Goal: Information Seeking & Learning: Understand process/instructions

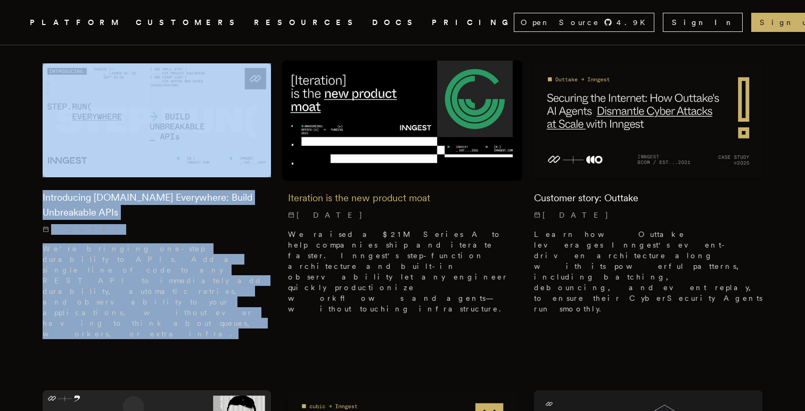
scroll to position [355, 0]
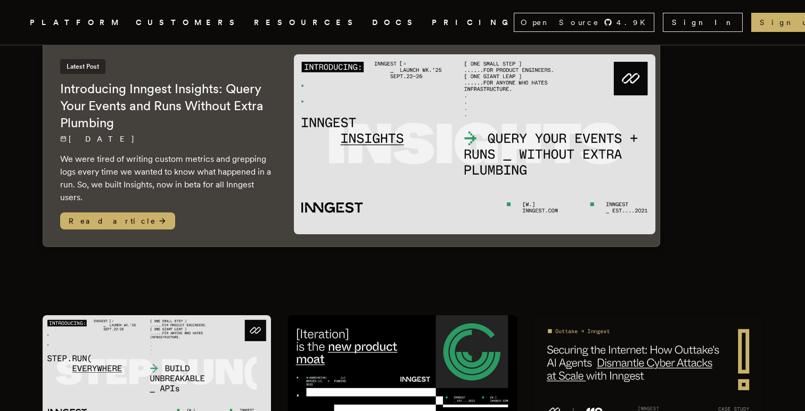
scroll to position [0, 0]
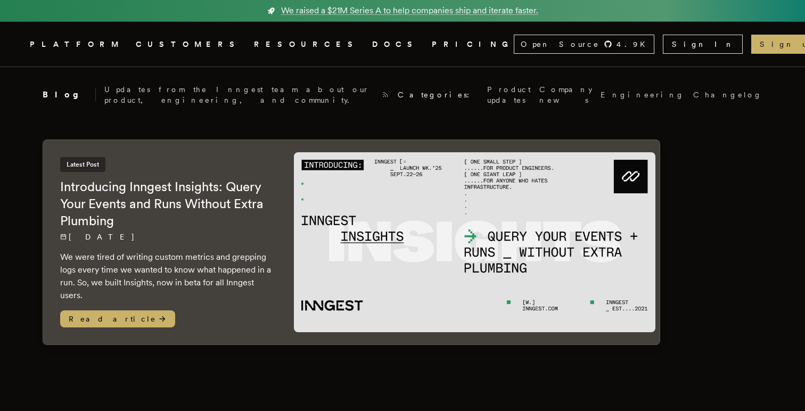
click at [17, 38] on icon ".cls-1 { fill: #FAFAF9; }" at bounding box center [17, 44] width 0 height 13
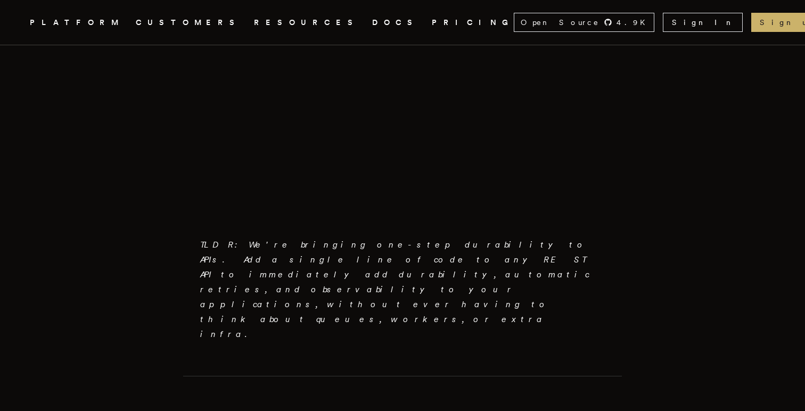
scroll to position [513, 0]
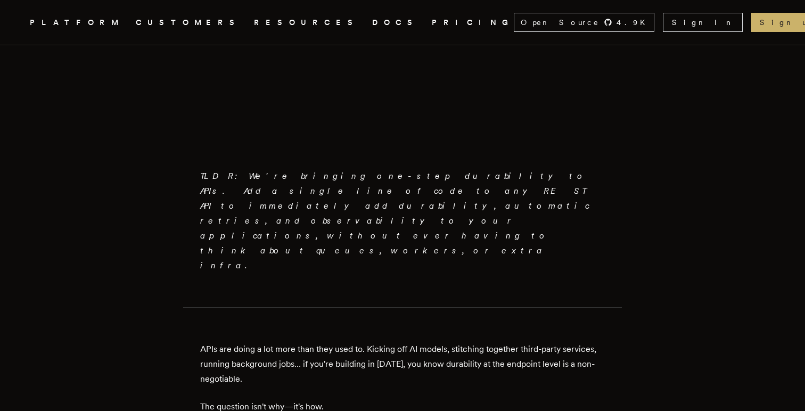
click at [337, 172] on em "TLDR: We're bringing one-step durability to APIs. Add a single line of code to …" at bounding box center [394, 221] width 389 height 100
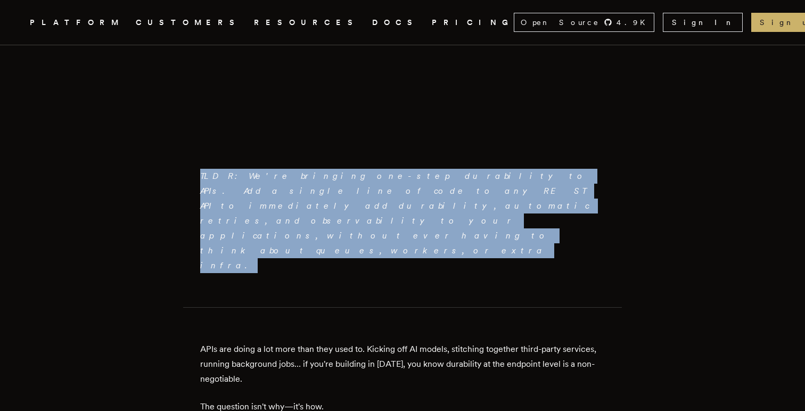
click at [337, 172] on em "TLDR: We're bringing one-step durability to APIs. Add a single line of code to …" at bounding box center [394, 221] width 389 height 100
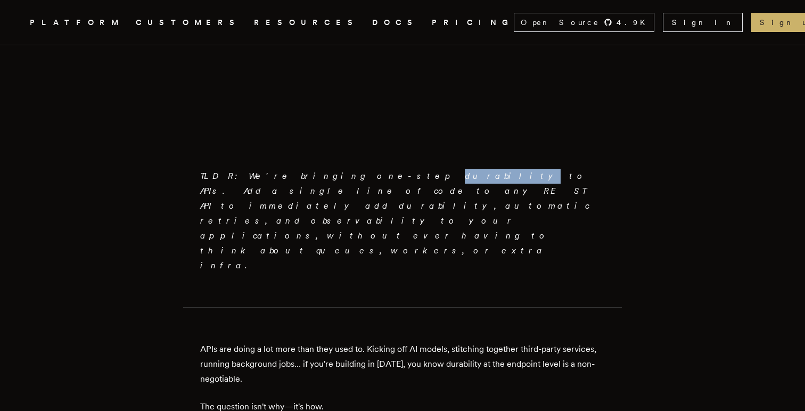
click at [337, 172] on em "TLDR: We're bringing one-step durability to APIs. Add a single line of code to …" at bounding box center [394, 221] width 389 height 100
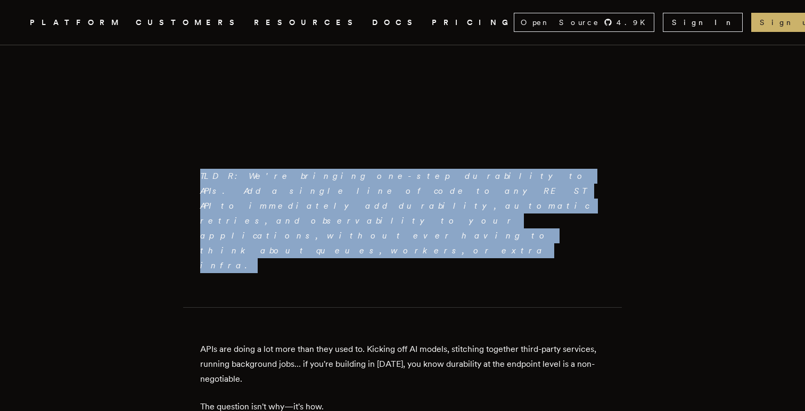
click at [337, 172] on em "TLDR: We're bringing one-step durability to APIs. Add a single line of code to …" at bounding box center [394, 221] width 389 height 100
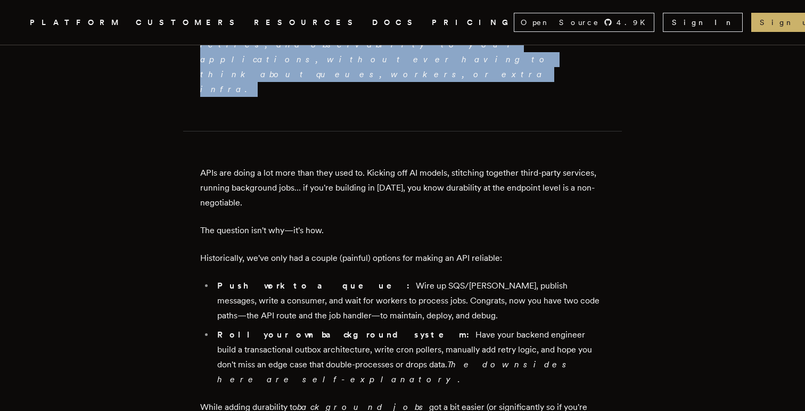
scroll to position [715, 0]
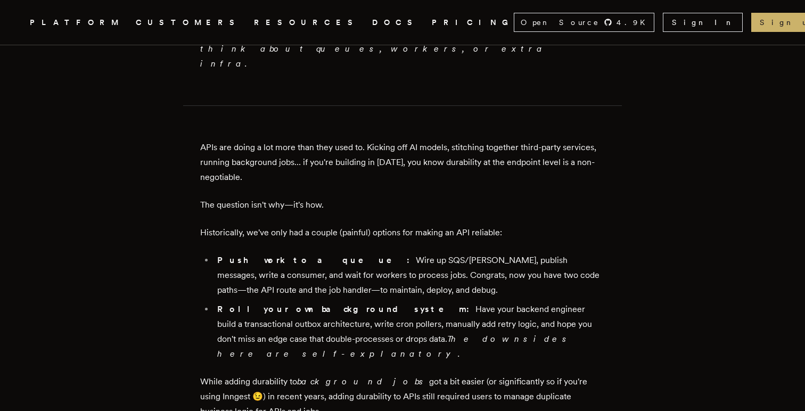
click at [328, 253] on li "Push work to a queue: Wire up SQS/Kafka, publish messages, write a consumer, an…" at bounding box center [409, 275] width 391 height 45
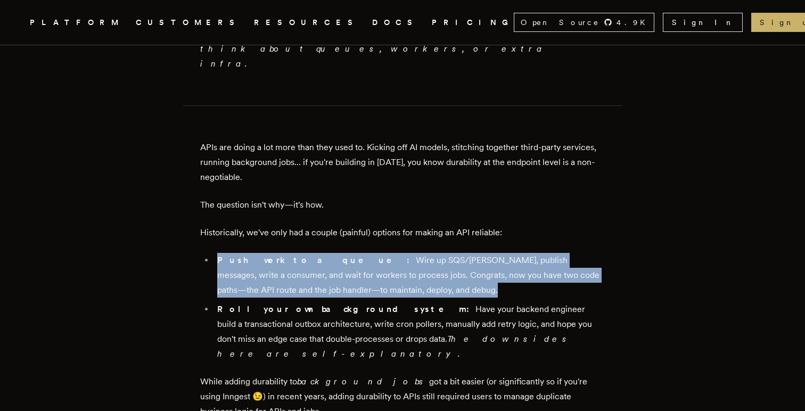
click at [328, 253] on li "Push work to a queue: Wire up SQS/Kafka, publish messages, write a consumer, an…" at bounding box center [409, 275] width 391 height 45
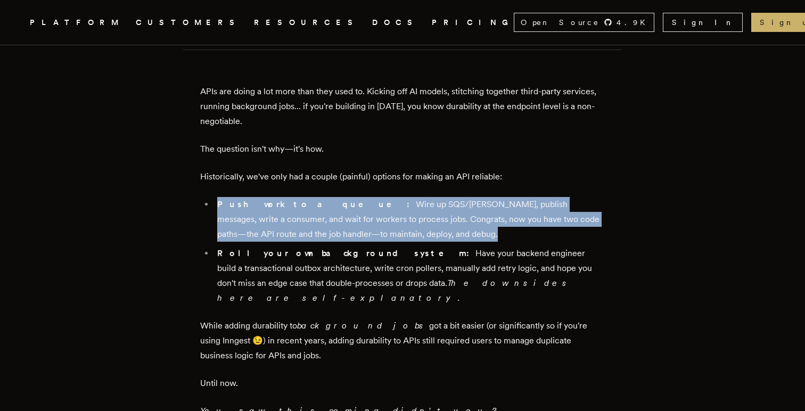
scroll to position [788, 0]
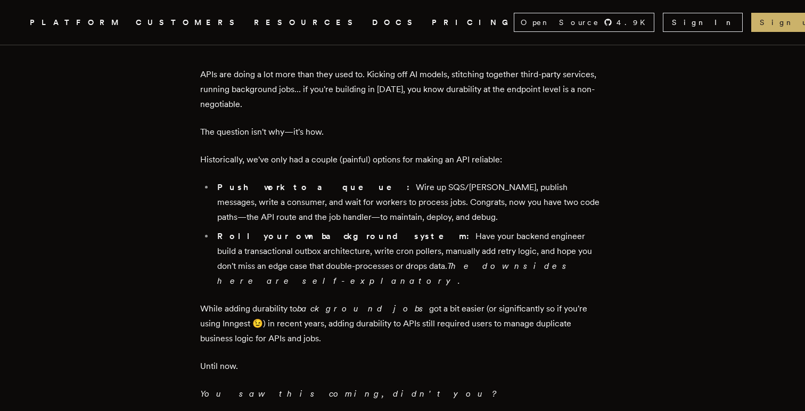
click at [373, 229] on li "Roll your own background system: Have your backend engineer build a transaction…" at bounding box center [409, 259] width 391 height 60
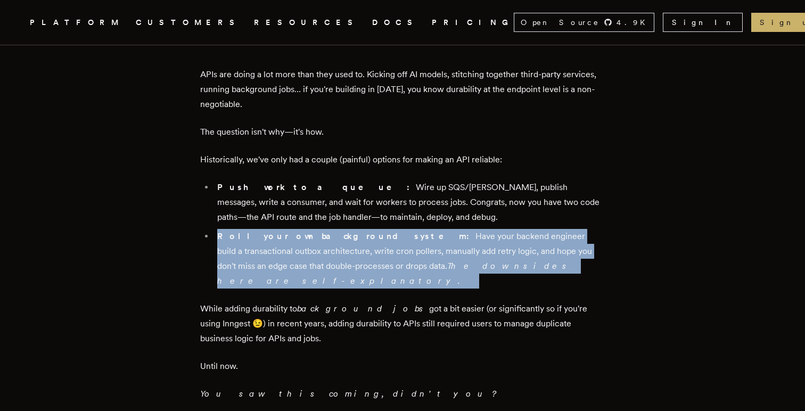
click at [373, 229] on li "Roll your own background system: Have your backend engineer build a transaction…" at bounding box center [409, 259] width 391 height 60
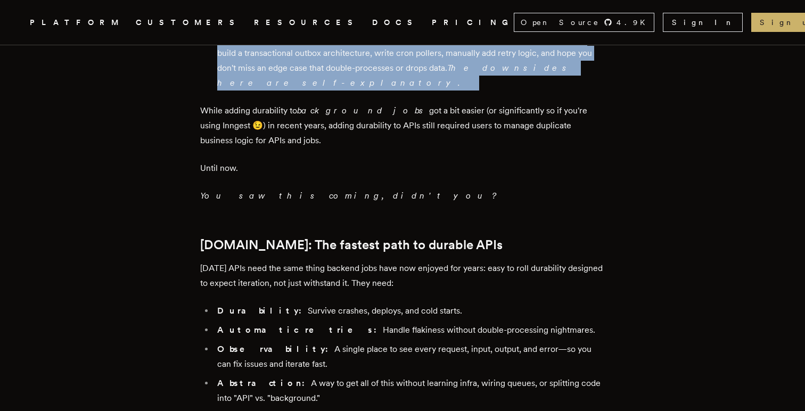
scroll to position [1008, 0]
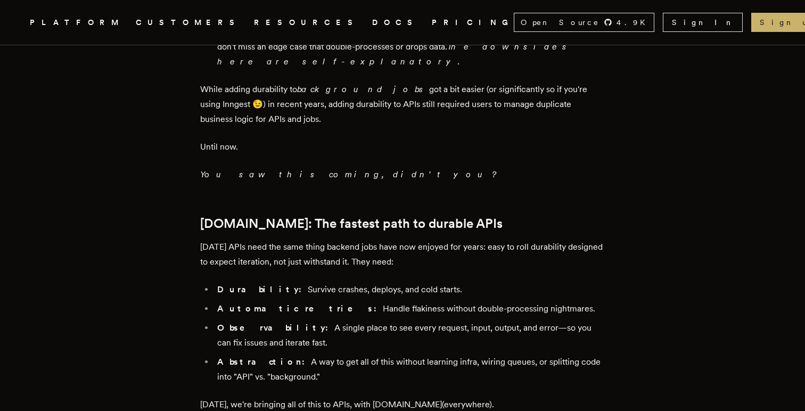
click at [374, 240] on p "[DATE] APIs need the same thing backend jobs have now enjoyed for years: easy t…" at bounding box center [402, 255] width 405 height 30
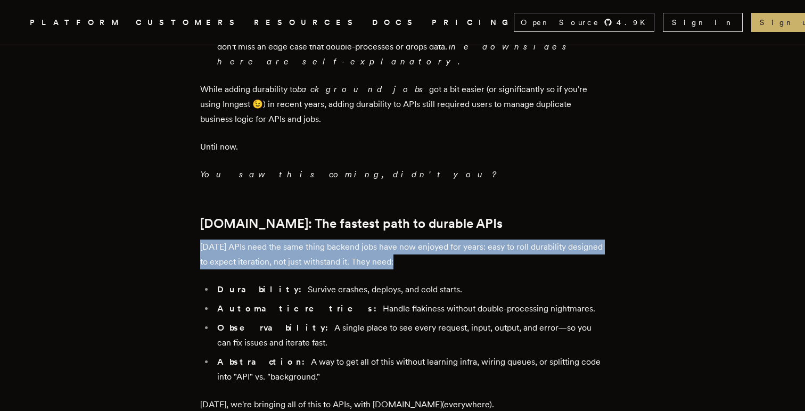
click at [374, 240] on p "[DATE] APIs need the same thing backend jobs have now enjoyed for years: easy t…" at bounding box center [402, 255] width 405 height 30
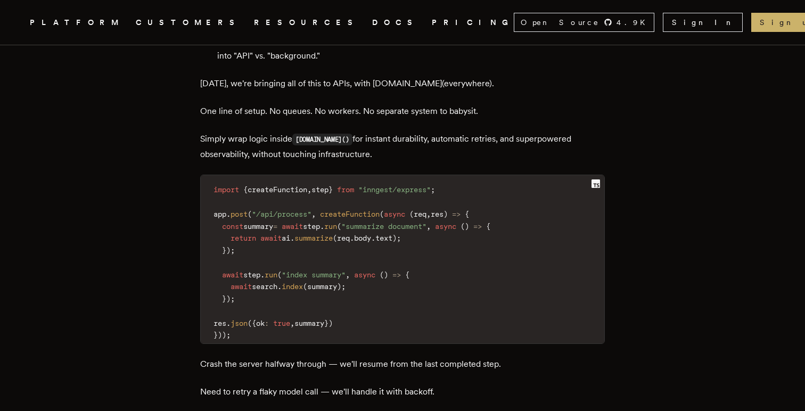
scroll to position [1304, 0]
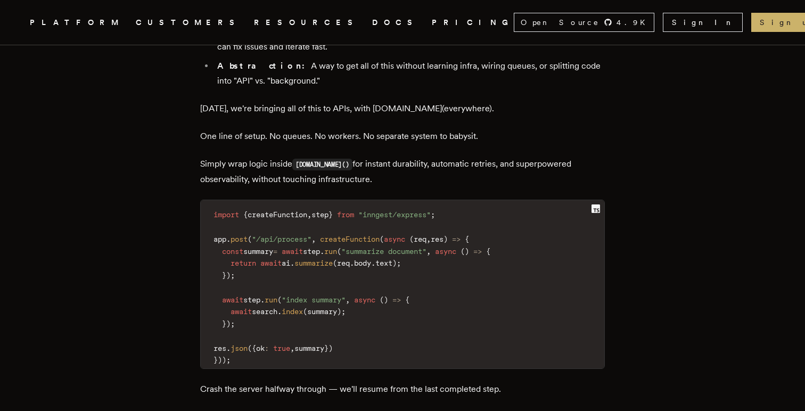
click at [388, 157] on p "Simply wrap logic inside [DOMAIN_NAME]() for instant durability, automatic retr…" at bounding box center [402, 172] width 405 height 30
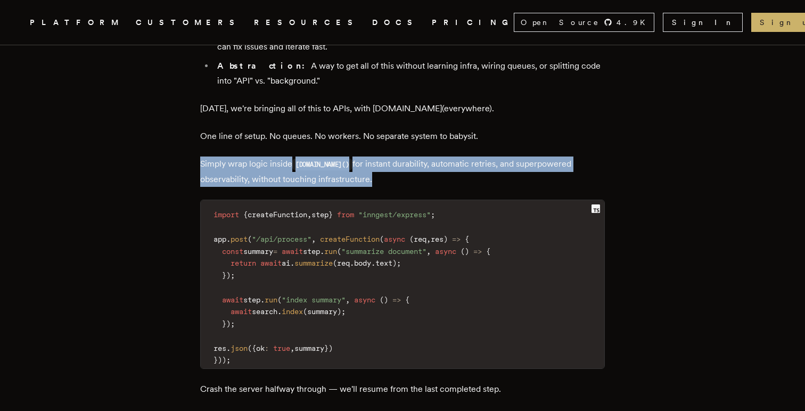
click at [388, 157] on p "Simply wrap logic inside [DOMAIN_NAME]() for instant durability, automatic retr…" at bounding box center [402, 172] width 405 height 30
click at [388, 157] on p "Simply wrap logic inside step.run() for instant durability, automatic retries, …" at bounding box center [402, 172] width 405 height 30
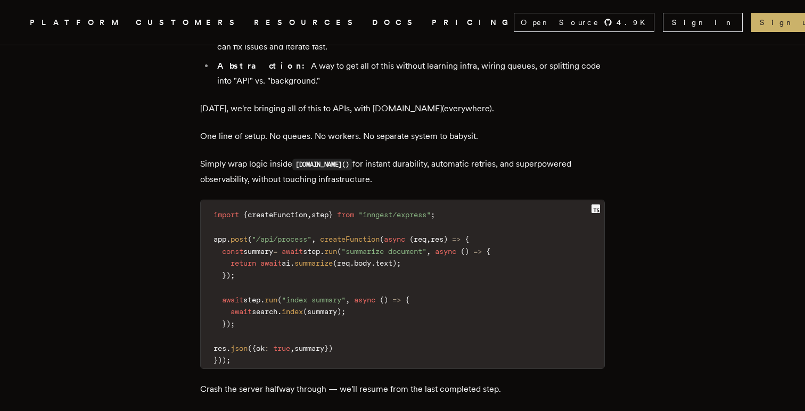
click at [288, 235] on span ""/api/process"" at bounding box center [282, 239] width 60 height 9
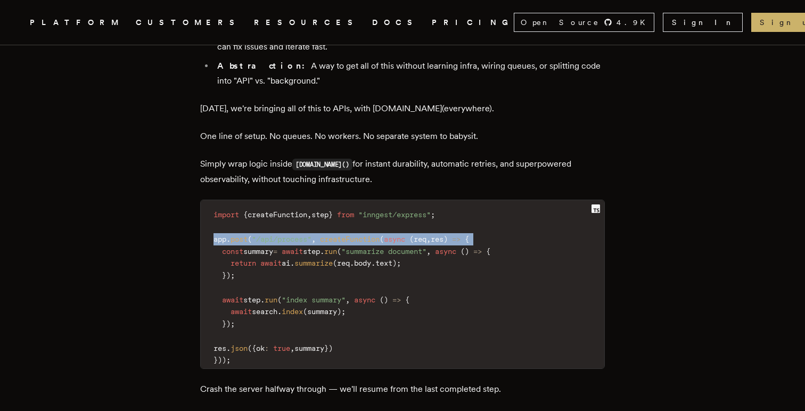
click at [288, 235] on span ""/api/process"" at bounding box center [282, 239] width 60 height 9
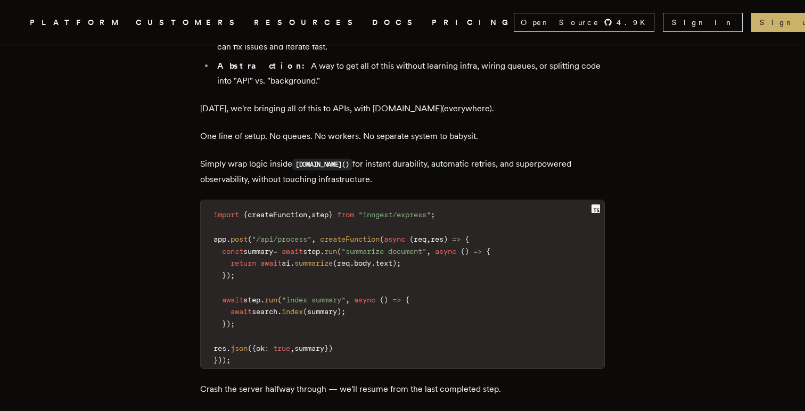
click at [320, 247] on span "step" at bounding box center [311, 251] width 17 height 9
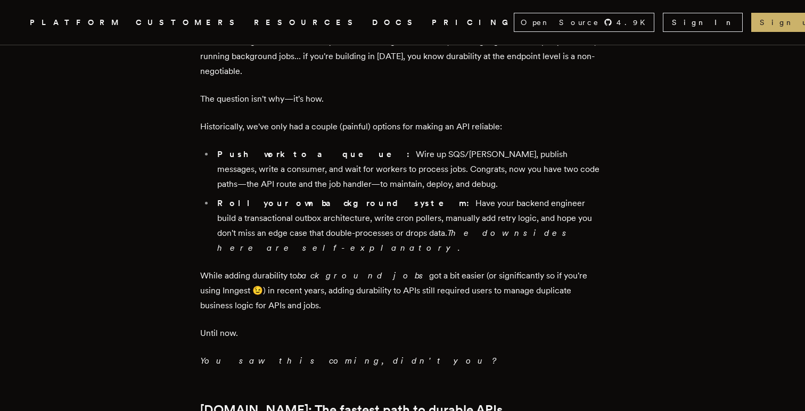
scroll to position [829, 0]
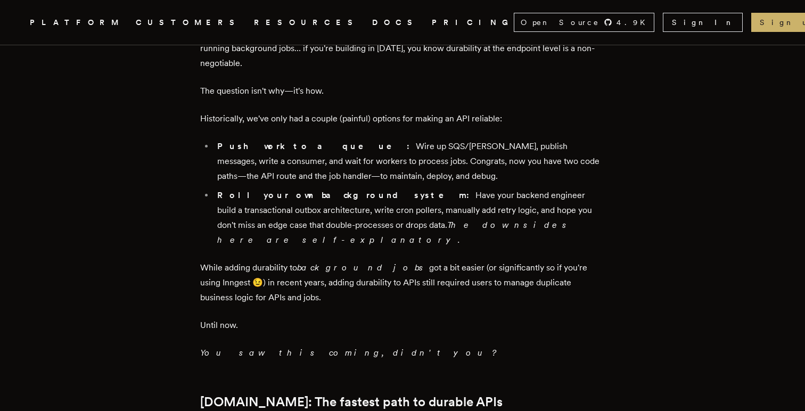
click at [408, 260] on p "While adding durability to background jobs got a bit easier (or significantly s…" at bounding box center [402, 282] width 405 height 45
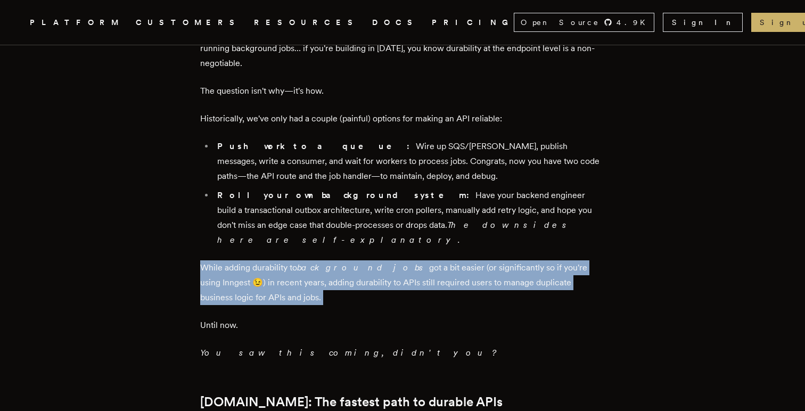
click at [408, 260] on p "While adding durability to background jobs got a bit easier (or significantly s…" at bounding box center [402, 282] width 405 height 45
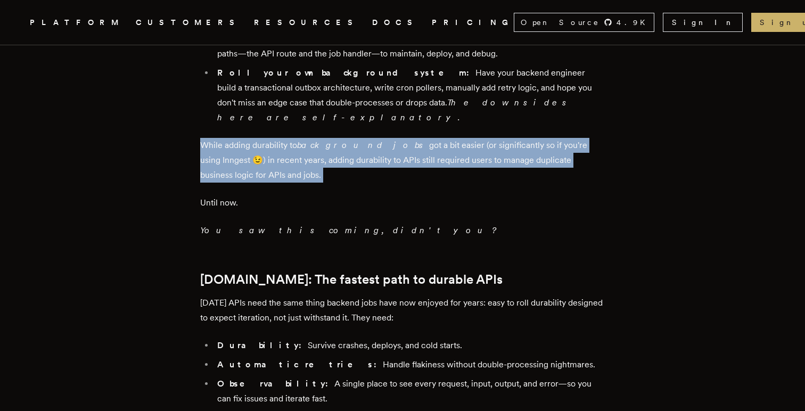
scroll to position [984, 0]
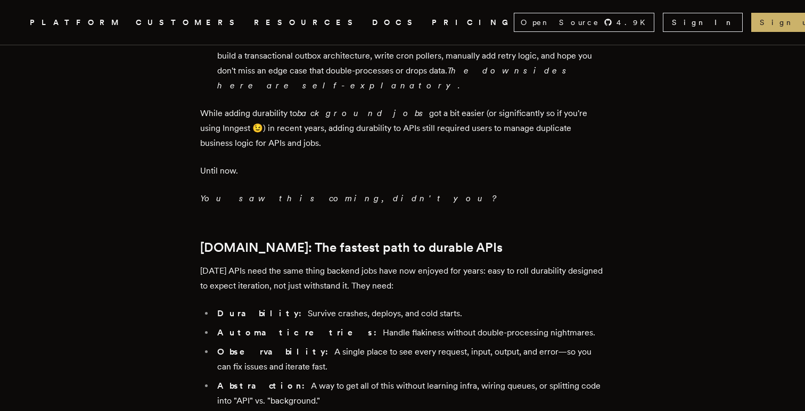
click at [382, 240] on h2 "Step.Run: The fastest path to durable APIs" at bounding box center [402, 247] width 405 height 15
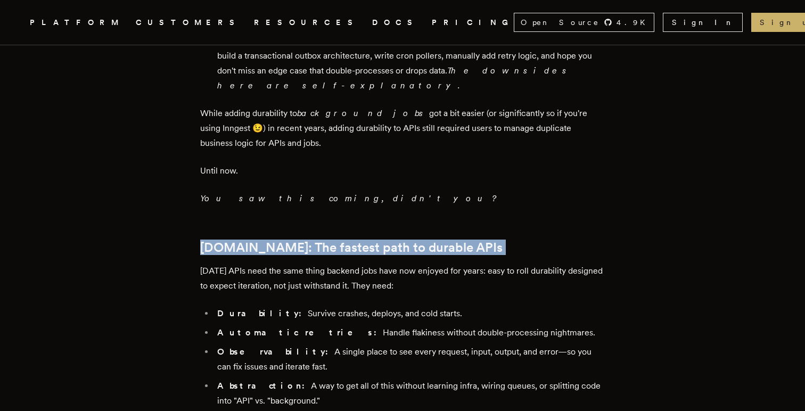
click at [382, 240] on h2 "Step.Run: The fastest path to durable APIs" at bounding box center [402, 247] width 405 height 15
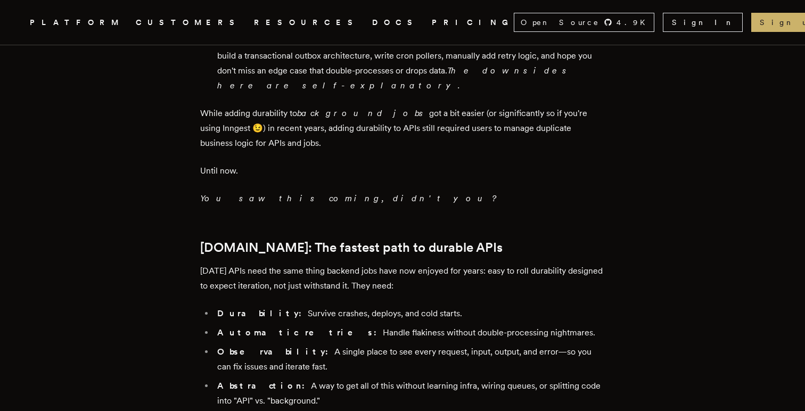
click at [379, 264] on p "Today's APIs need the same thing backend jobs have now enjoyed for years: easy …" at bounding box center [402, 279] width 405 height 30
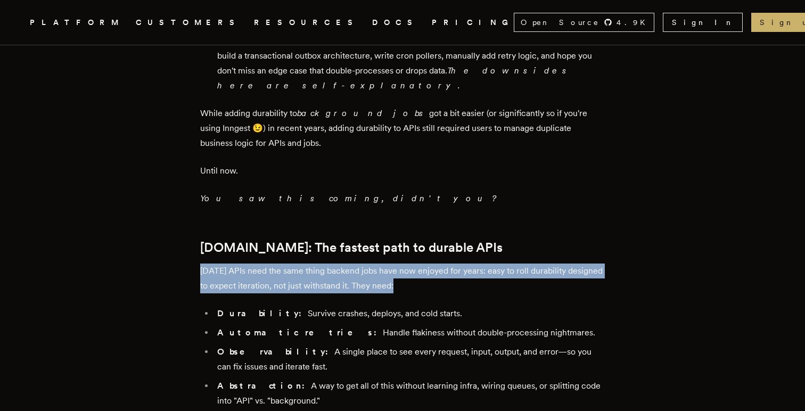
click at [379, 264] on p "Today's APIs need the same thing backend jobs have now enjoyed for years: easy …" at bounding box center [402, 279] width 405 height 30
click at [380, 264] on p "Today's APIs need the same thing backend jobs have now enjoyed for years: easy …" at bounding box center [402, 279] width 405 height 30
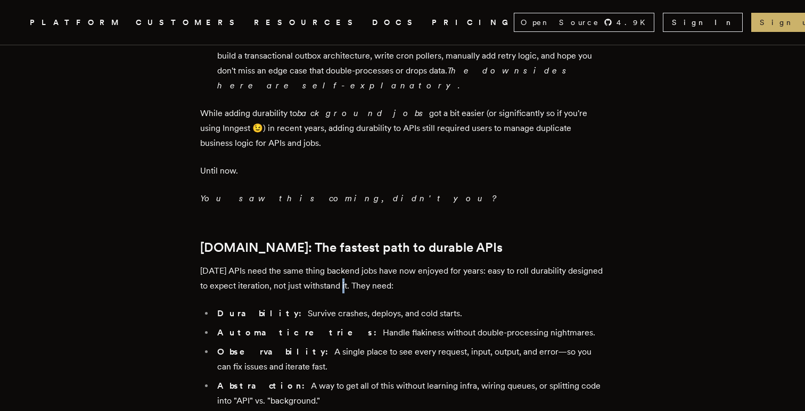
click at [380, 264] on p "Today's APIs need the same thing backend jobs have now enjoyed for years: easy …" at bounding box center [402, 279] width 405 height 30
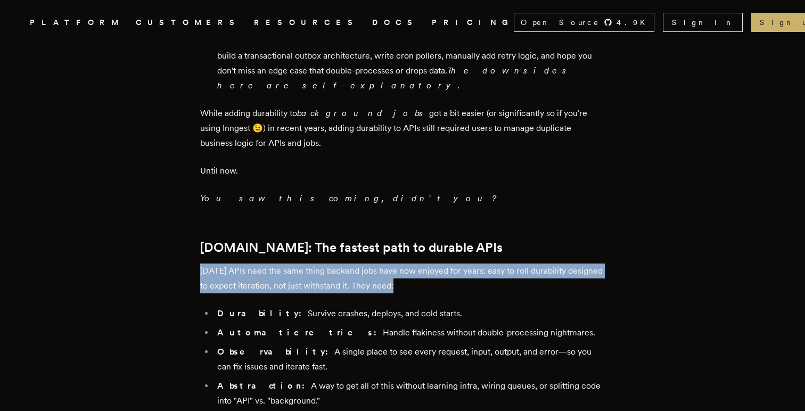
click at [380, 264] on p "Today's APIs need the same thing backend jobs have now enjoyed for years: easy …" at bounding box center [402, 279] width 405 height 30
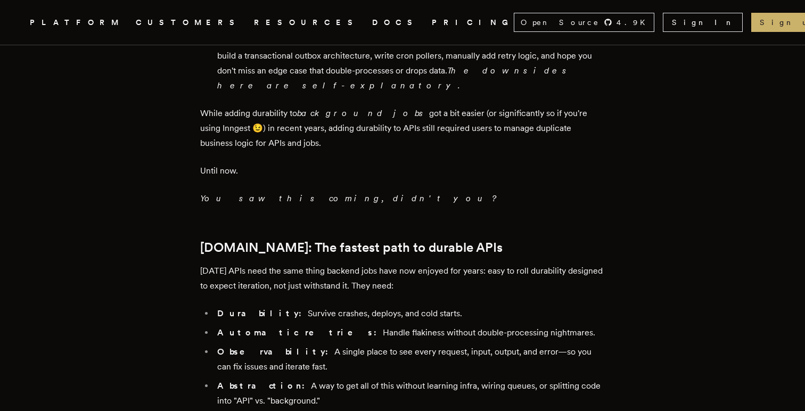
click at [374, 306] on li "Durability: Survive crashes, deploys, and cold starts." at bounding box center [409, 313] width 391 height 15
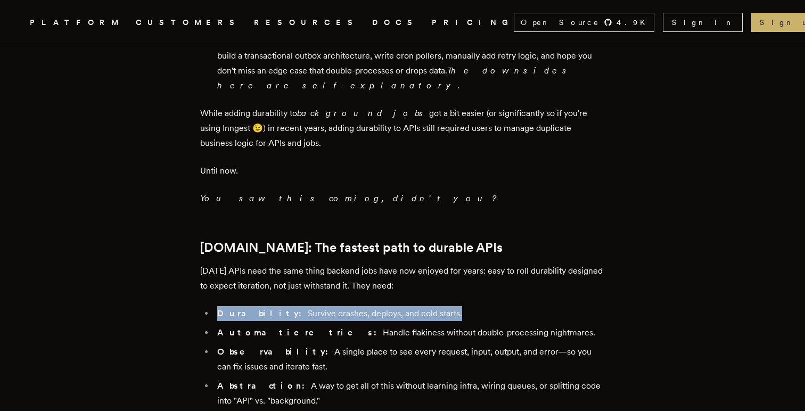
click at [374, 306] on li "Durability: Survive crashes, deploys, and cold starts." at bounding box center [409, 313] width 391 height 15
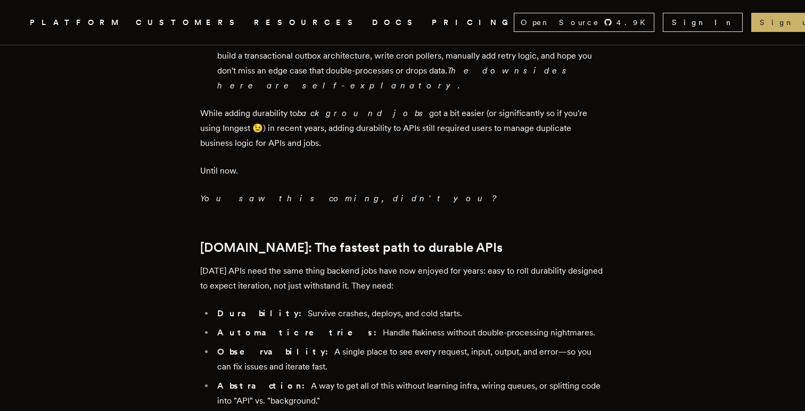
click at [379, 325] on li "Automatic retries: Handle flakiness without double-processing nightmares." at bounding box center [409, 332] width 391 height 15
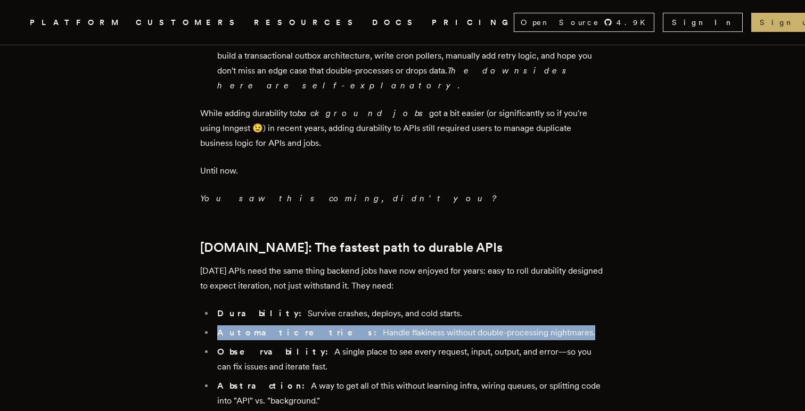
click at [379, 325] on li "Automatic retries: Handle flakiness without double-processing nightmares." at bounding box center [409, 332] width 391 height 15
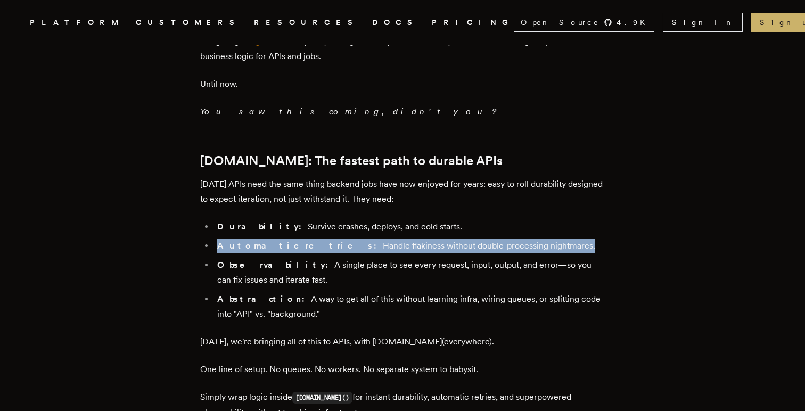
scroll to position [1076, 0]
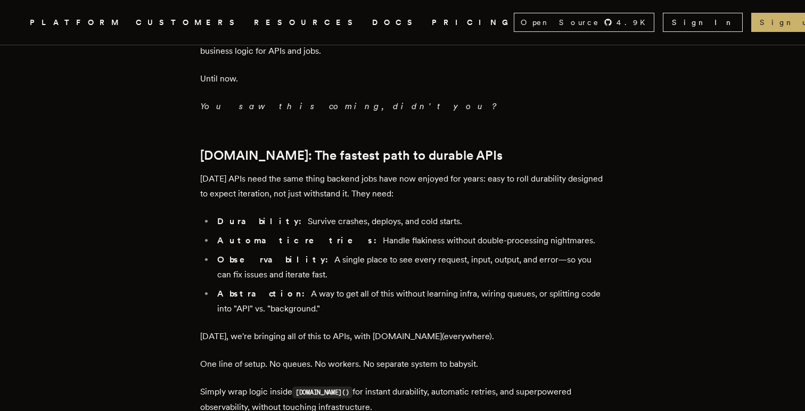
click at [379, 287] on li "Abstraction: A way to get all of this without learning infra, wiring queues, or…" at bounding box center [409, 302] width 391 height 30
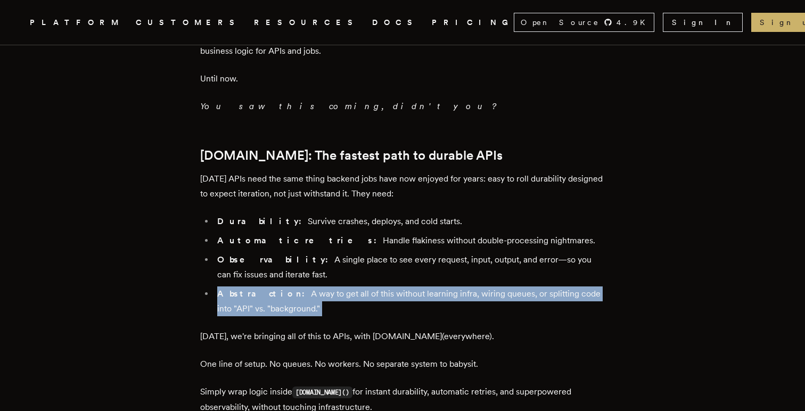
click at [379, 287] on li "Abstraction: A way to get all of this without learning infra, wiring queues, or…" at bounding box center [409, 302] width 391 height 30
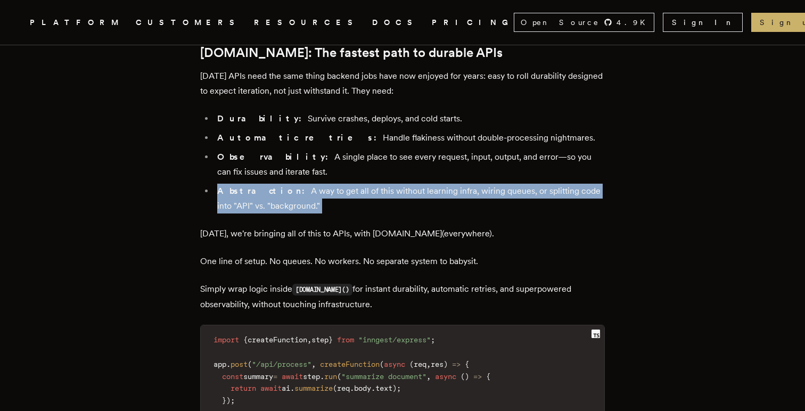
scroll to position [1189, 0]
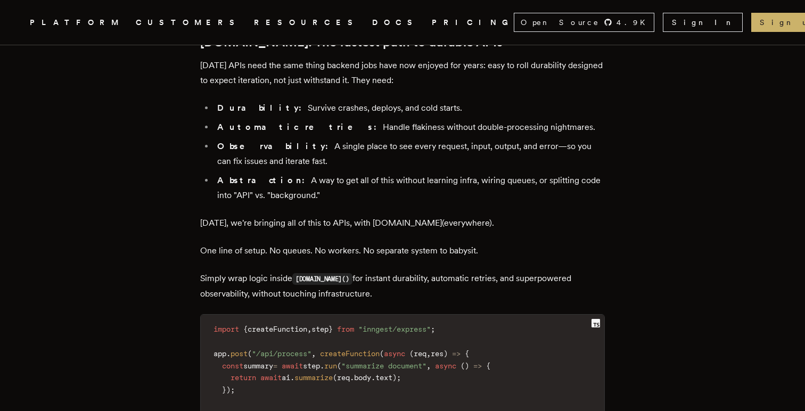
click at [400, 243] on p "One line of setup. No queues. No workers. No separate system to babysit." at bounding box center [402, 250] width 405 height 15
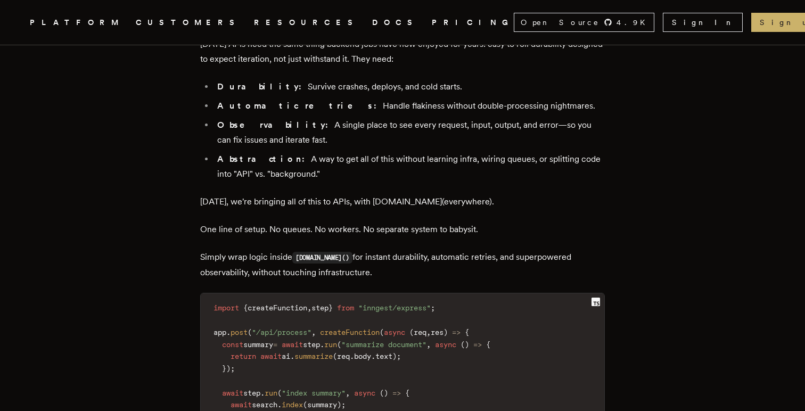
click at [404, 250] on p "Simply wrap logic inside step.run() for instant durability, automatic retries, …" at bounding box center [402, 265] width 405 height 30
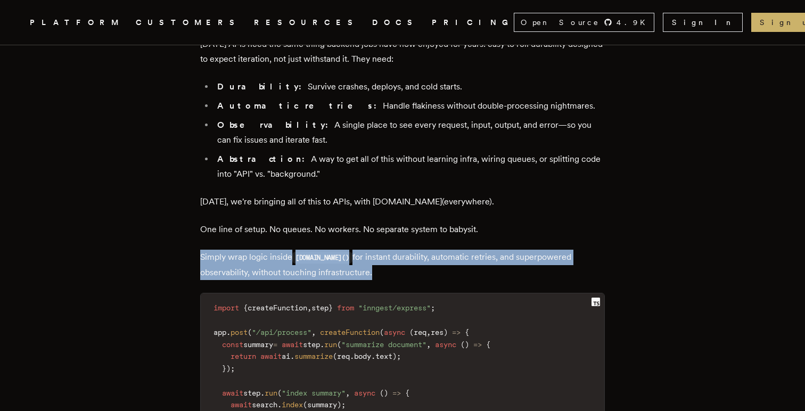
click at [404, 250] on p "Simply wrap logic inside step.run() for instant durability, automatic retries, …" at bounding box center [402, 265] width 405 height 30
click at [481, 250] on p "Simply wrap logic inside step.run() for instant durability, automatic retries, …" at bounding box center [402, 265] width 405 height 30
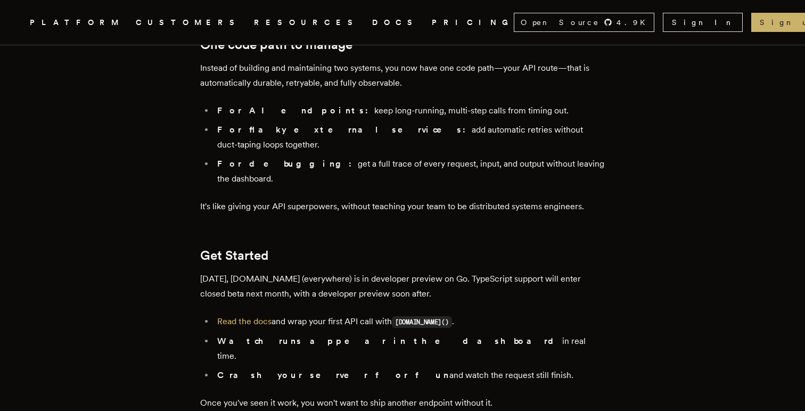
scroll to position [1773, 0]
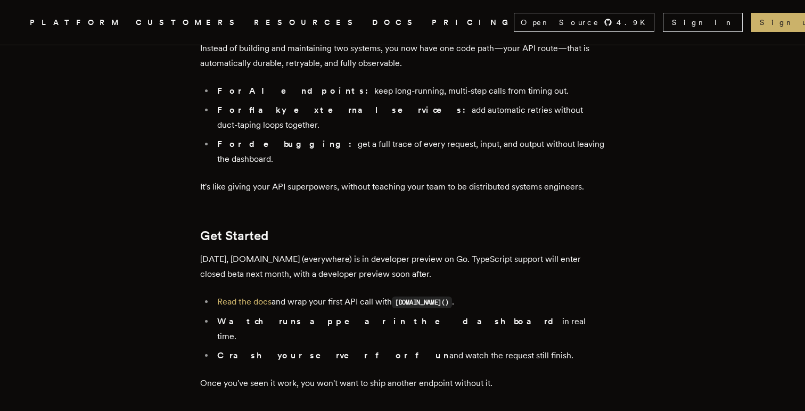
click at [458, 252] on p "Today, step.run (everywhere) is in developer preview on Go. TypeScript support …" at bounding box center [402, 267] width 405 height 30
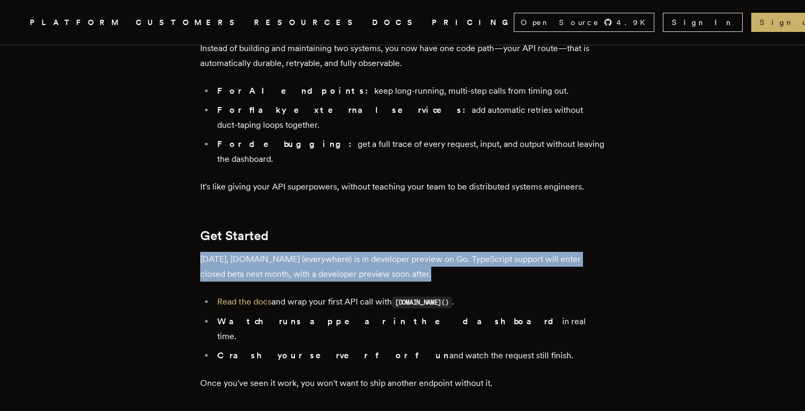
click at [458, 252] on p "Today, step.run (everywhere) is in developer preview on Go. TypeScript support …" at bounding box center [402, 267] width 405 height 30
click at [483, 252] on p "Today, step.run (everywhere) is in developer preview on Go. TypeScript support …" at bounding box center [402, 267] width 405 height 30
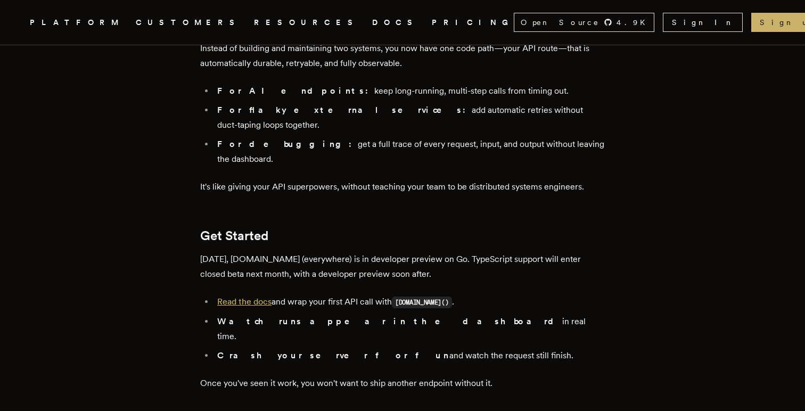
click at [264, 297] on link "Read the docs" at bounding box center [244, 302] width 54 height 10
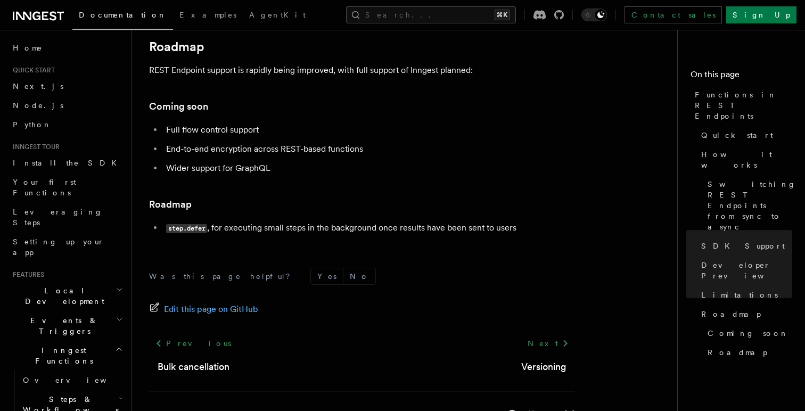
scroll to position [2014, 0]
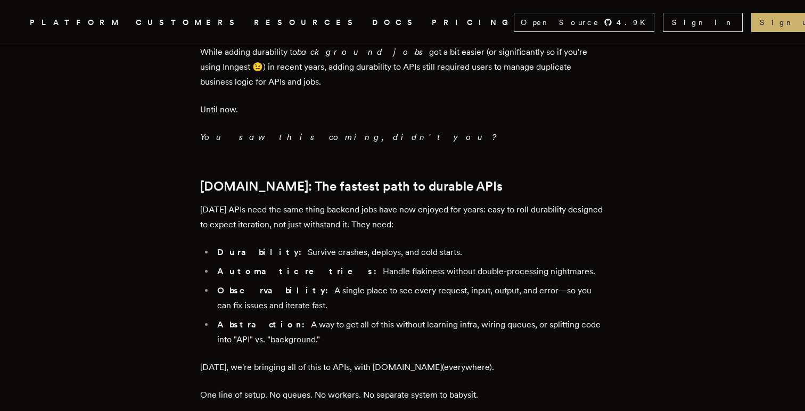
scroll to position [1259, 0]
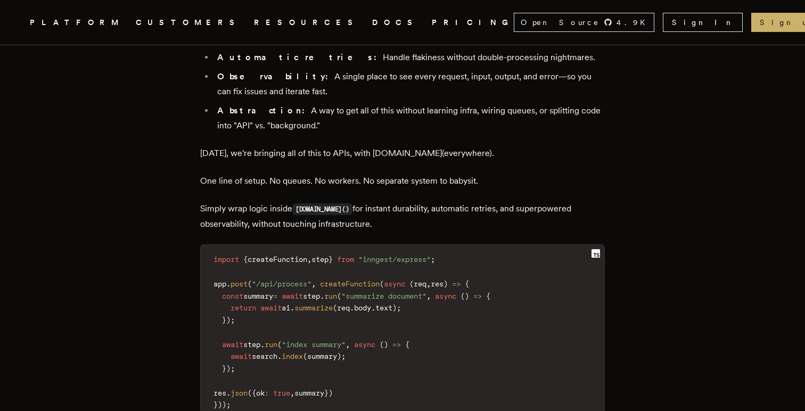
click at [361, 280] on span "createFunction" at bounding box center [350, 284] width 60 height 9
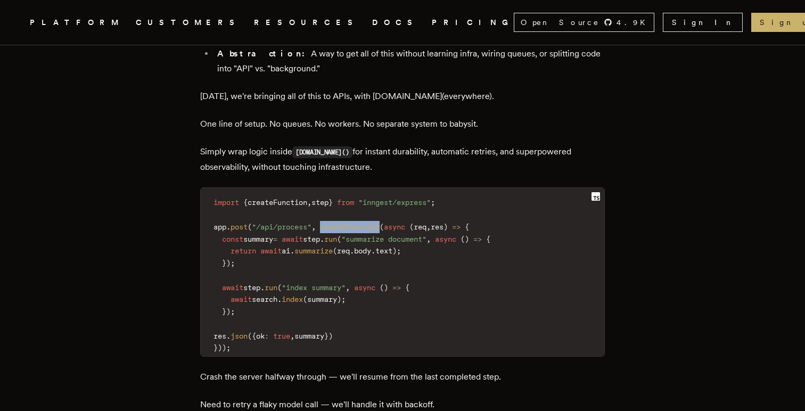
scroll to position [1311, 0]
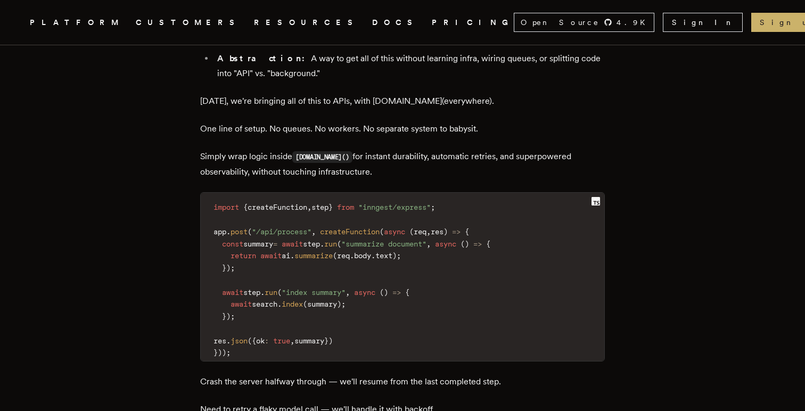
click at [360, 227] on span "createFunction" at bounding box center [350, 231] width 60 height 9
copy span "createFunction"
click at [360, 227] on span "createFunction" at bounding box center [350, 231] width 60 height 9
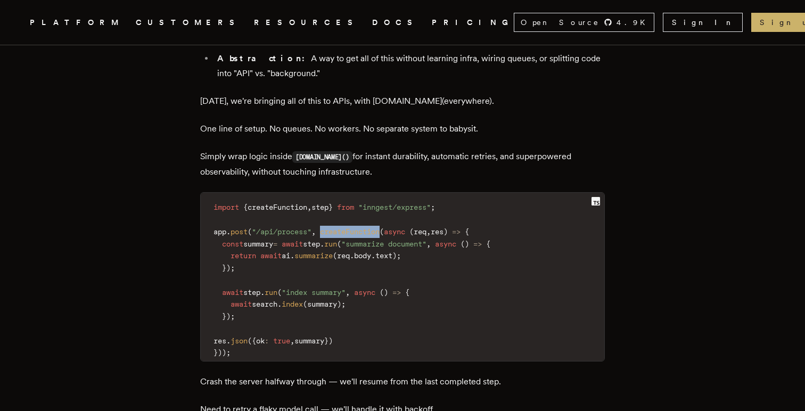
copy span "createFunction"
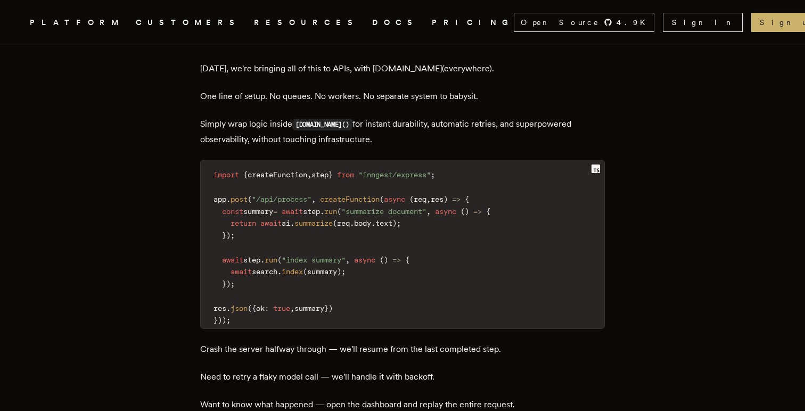
scroll to position [1352, 0]
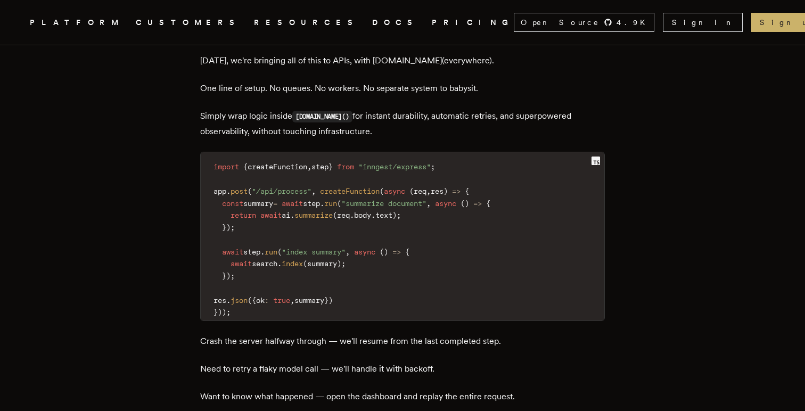
click at [393, 362] on p "Need to retry a flaky model call — we'll handle it with backoff." at bounding box center [402, 369] width 405 height 15
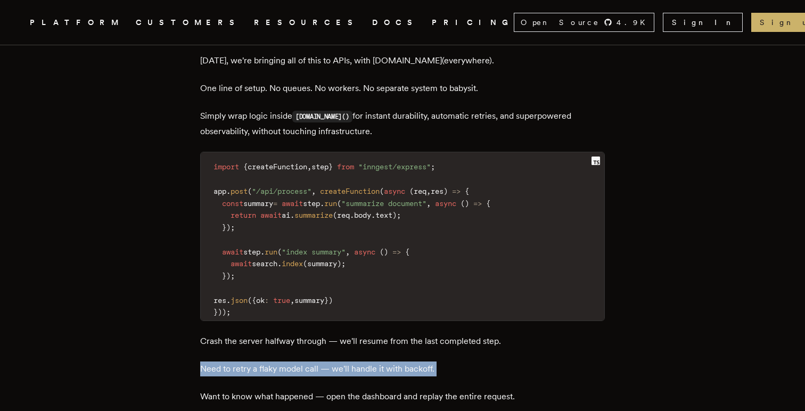
click at [393, 362] on p "Need to retry a flaky model call — we'll handle it with backoff." at bounding box center [402, 369] width 405 height 15
click at [316, 362] on p "Need to retry a flaky model call — we'll handle it with backoff." at bounding box center [402, 369] width 405 height 15
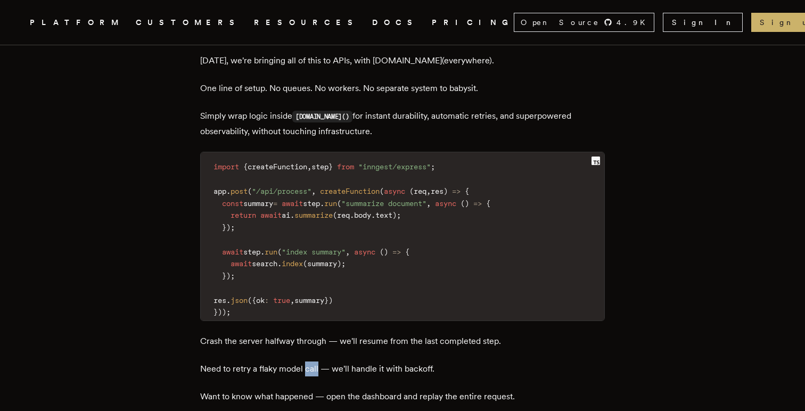
click at [316, 362] on p "Need to retry a flaky model call — we'll handle it with backoff." at bounding box center [402, 369] width 405 height 15
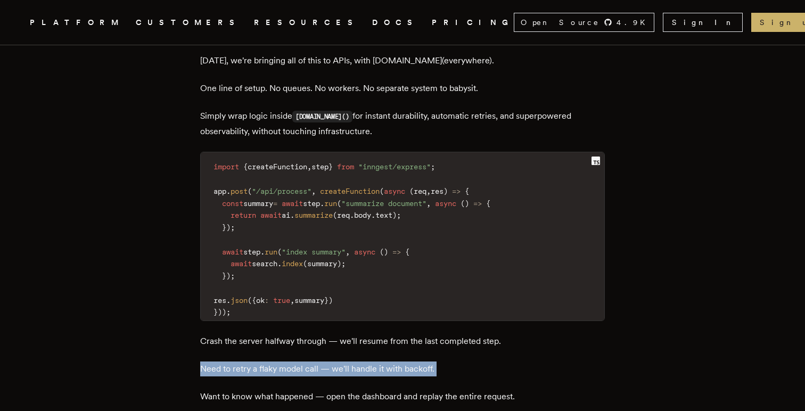
click at [316, 362] on p "Need to retry a flaky model call — we'll handle it with backoff." at bounding box center [402, 369] width 405 height 15
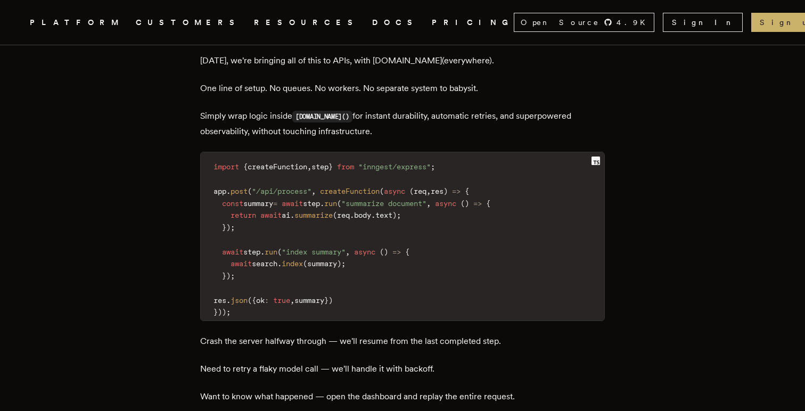
click at [306, 389] on p "Want to know what happened — open the dashboard and replay the entire request." at bounding box center [402, 396] width 405 height 15
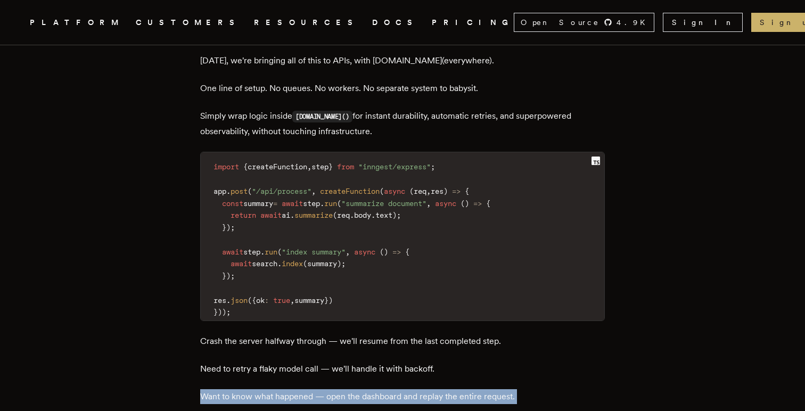
click at [306, 389] on p "Want to know what happened — open the dashboard and replay the entire request." at bounding box center [402, 396] width 405 height 15
click at [303, 389] on p "Want to know what happened — open the dashboard and replay the entire request." at bounding box center [402, 396] width 405 height 15
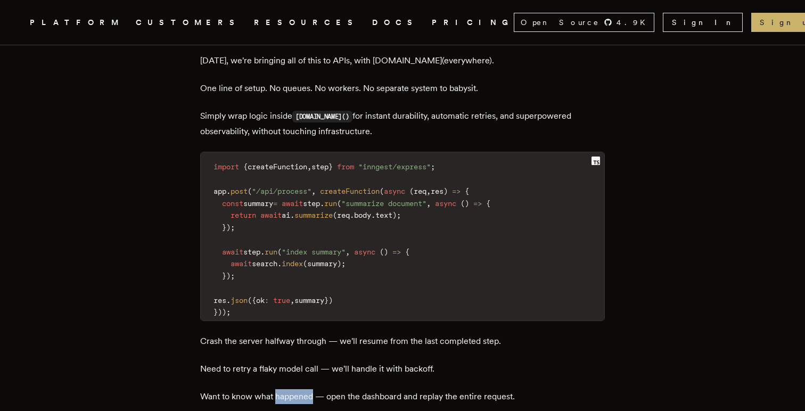
click at [303, 389] on p "Want to know what happened — open the dashboard and replay the entire request." at bounding box center [402, 396] width 405 height 15
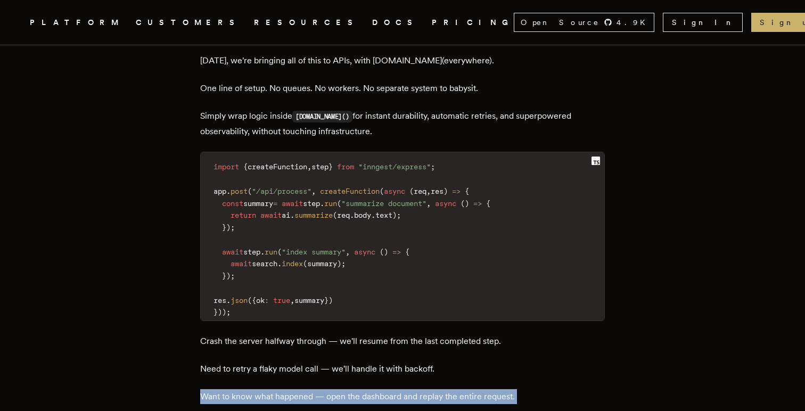
click at [303, 389] on p "Want to know what happened — open the dashboard and replay the entire request." at bounding box center [402, 396] width 405 height 15
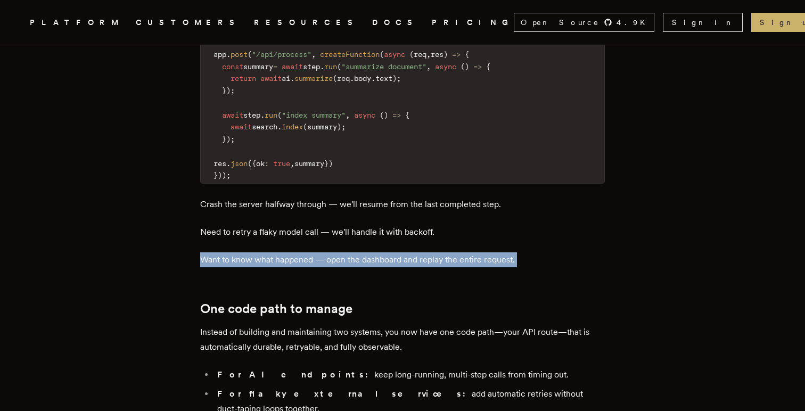
scroll to position [1535, 0]
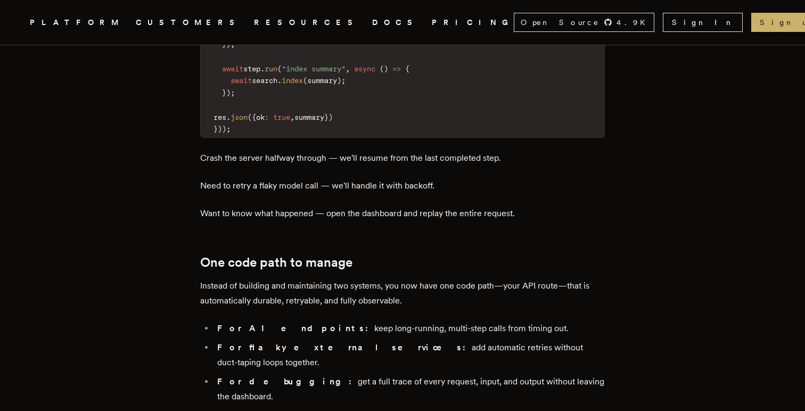
click at [273, 340] on li "For flaky external services: add automatic retries without duct-taping loops to…" at bounding box center [409, 355] width 391 height 30
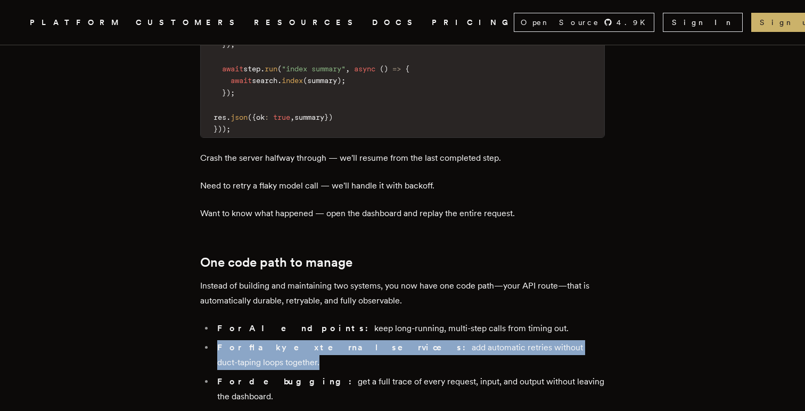
click at [273, 340] on li "For flaky external services: add automatic retries without duct-taping loops to…" at bounding box center [409, 355] width 391 height 30
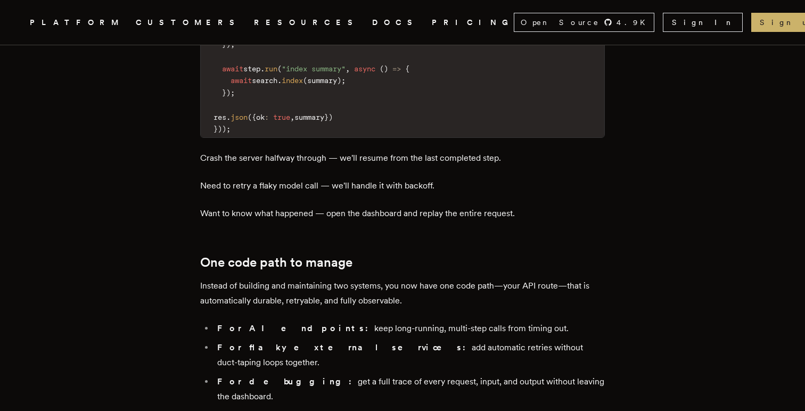
click at [314, 321] on li "For AI endpoints: keep long-running, multi-step calls from timing out." at bounding box center [409, 328] width 391 height 15
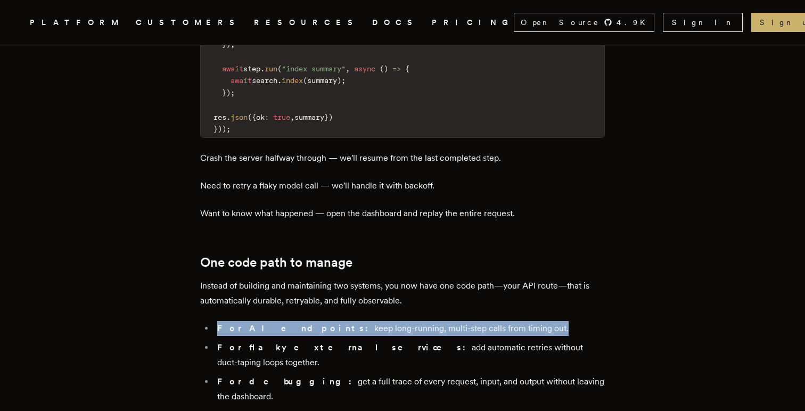
click at [314, 321] on li "For AI endpoints: keep long-running, multi-step calls from timing out." at bounding box center [409, 328] width 391 height 15
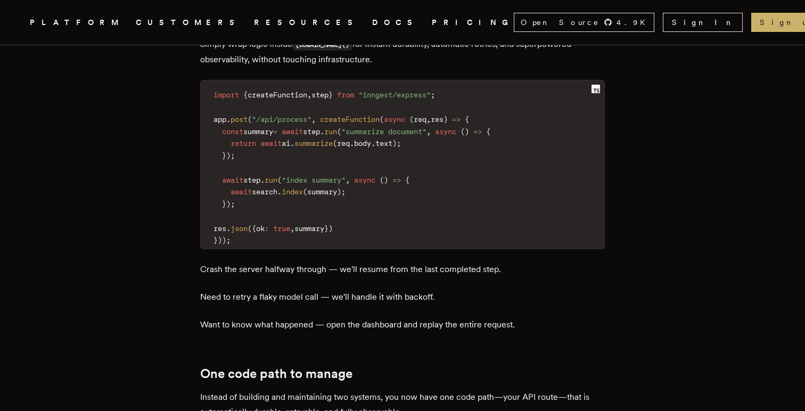
scroll to position [1342, 0]
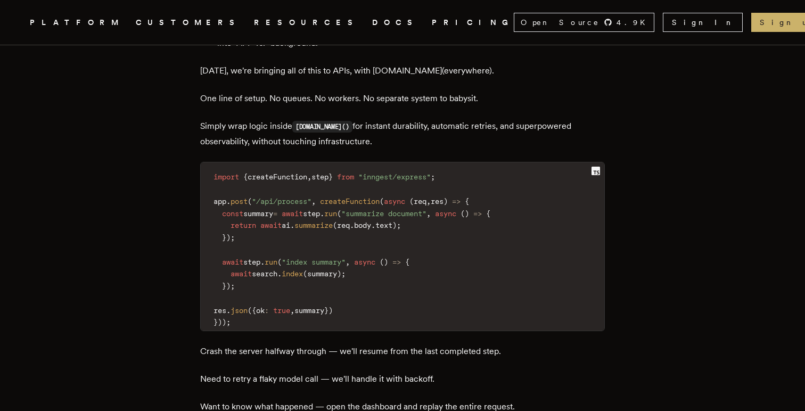
click at [278, 344] on p "Crash the server halfway through — we'll resume from the last completed step." at bounding box center [402, 351] width 405 height 15
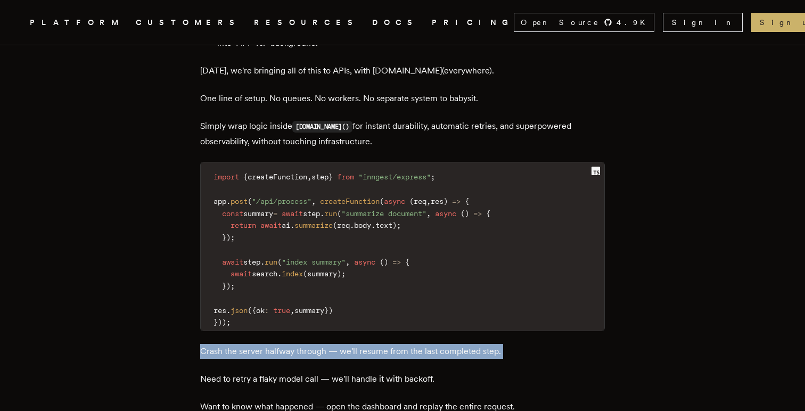
click at [278, 344] on p "Crash the server halfway through — we'll resume from the last completed step." at bounding box center [402, 351] width 405 height 15
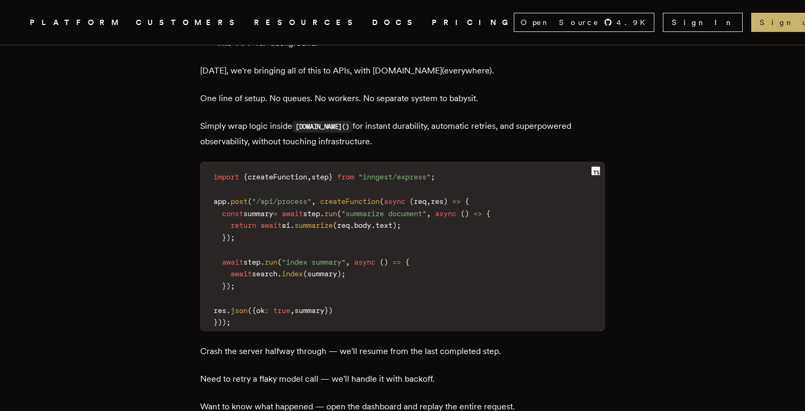
click at [314, 372] on p "Need to retry a flaky model call — we'll handle it with backoff." at bounding box center [402, 379] width 405 height 15
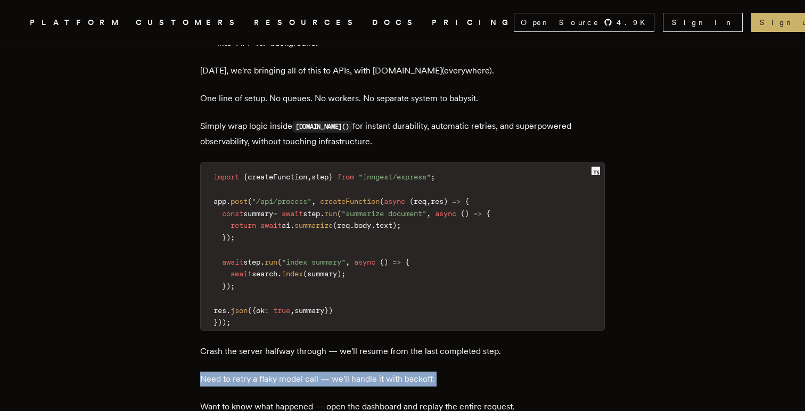
click at [314, 372] on p "Need to retry a flaky model call — we'll handle it with backoff." at bounding box center [402, 379] width 405 height 15
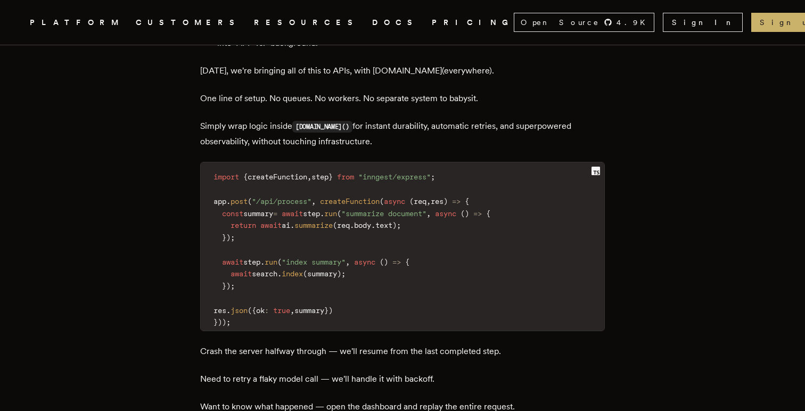
click at [314, 372] on p "Need to retry a flaky model call — we'll handle it with backoff." at bounding box center [402, 379] width 405 height 15
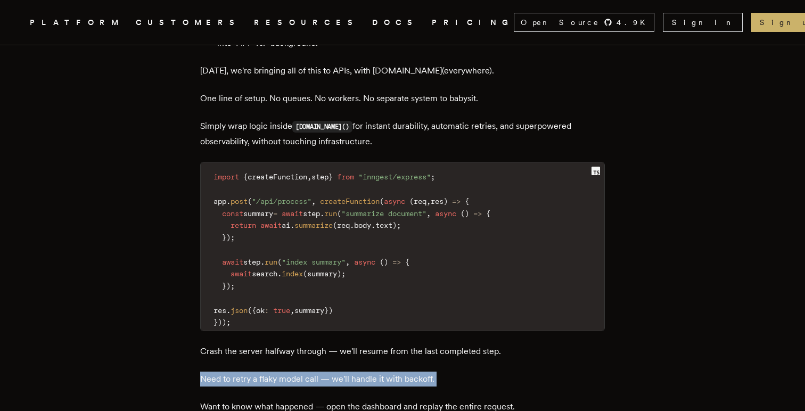
click at [314, 372] on p "Need to retry a flaky model call — we'll handle it with backoff." at bounding box center [402, 379] width 405 height 15
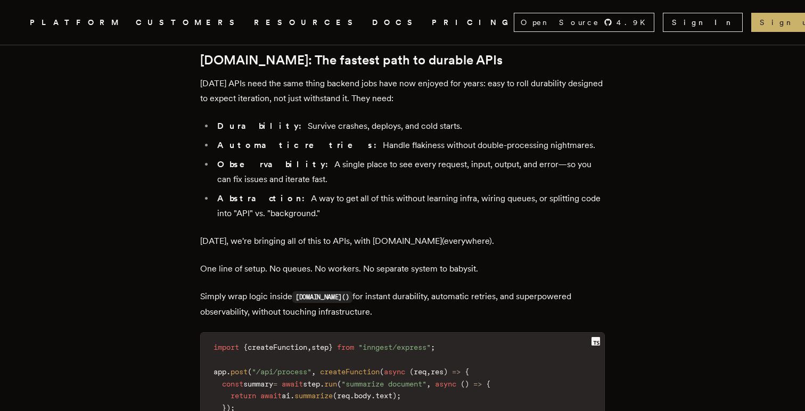
scroll to position [1098, 0]
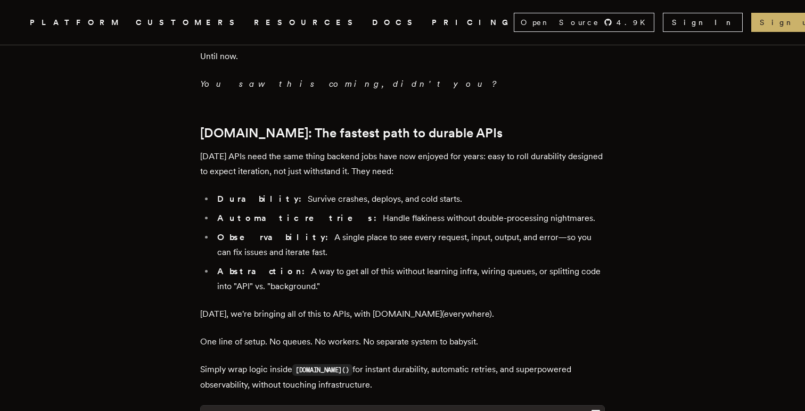
click at [326, 364] on code "step.run()" at bounding box center [322, 370] width 60 height 12
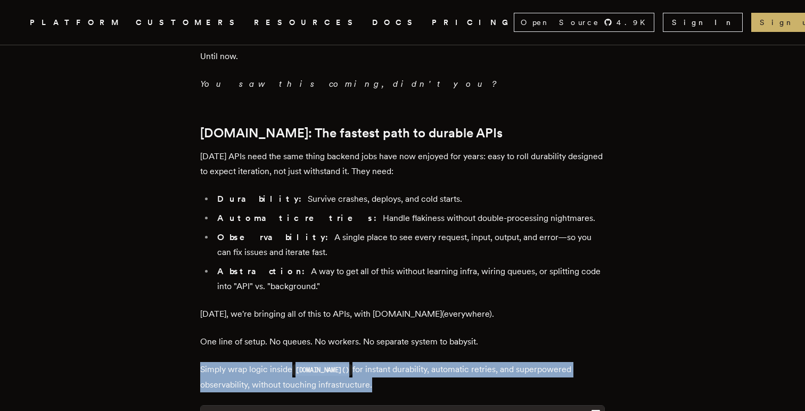
click at [326, 364] on code "step.run()" at bounding box center [322, 370] width 60 height 12
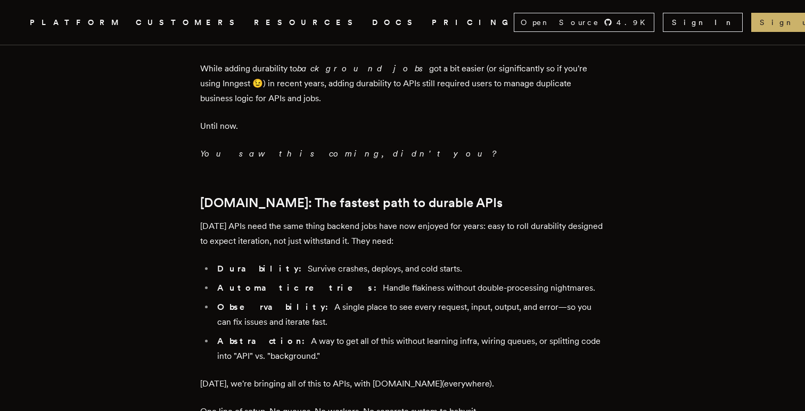
scroll to position [1025, 0]
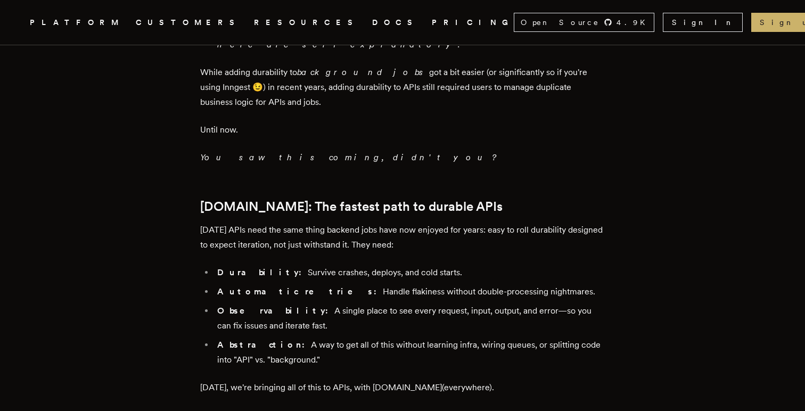
click at [290, 265] on li "Durability: Survive crashes, deploys, and cold starts." at bounding box center [409, 272] width 391 height 15
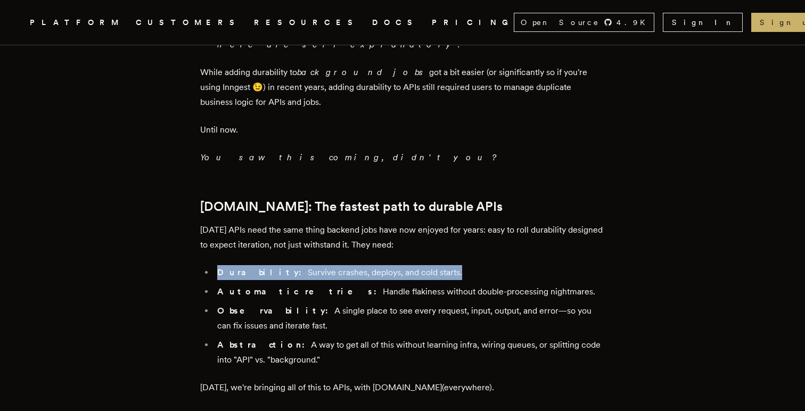
click at [290, 265] on li "Durability: Survive crashes, deploys, and cold starts." at bounding box center [409, 272] width 391 height 15
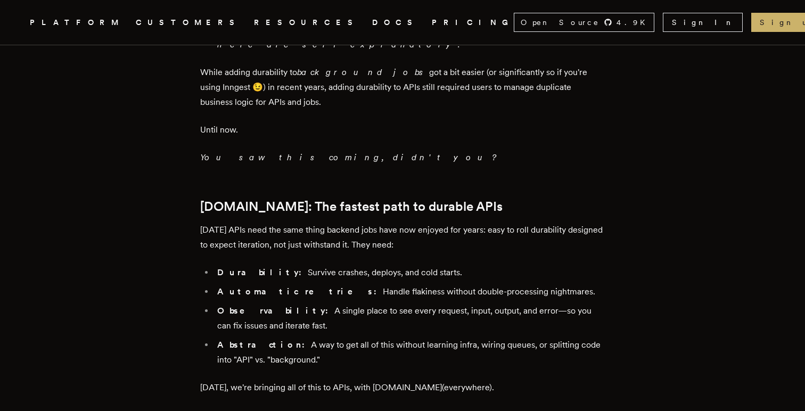
click at [277, 265] on li "Durability: Survive crashes, deploys, and cold starts." at bounding box center [409, 272] width 391 height 15
click at [308, 223] on p "Today's APIs need the same thing backend jobs have now enjoyed for years: easy …" at bounding box center [402, 238] width 405 height 30
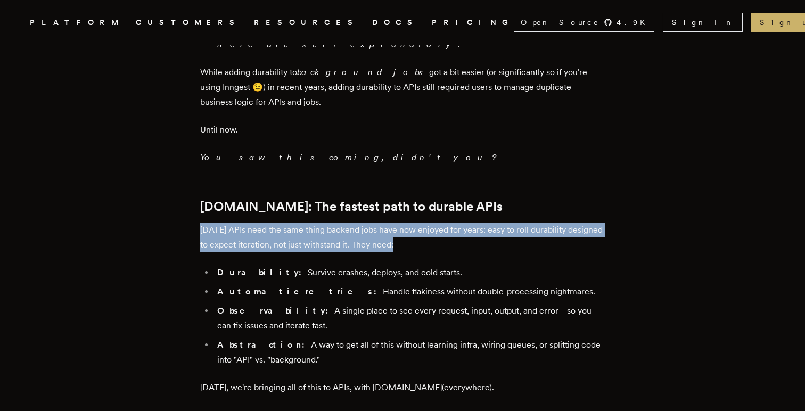
click at [308, 223] on p "Today's APIs need the same thing backend jobs have now enjoyed for years: easy …" at bounding box center [402, 238] width 405 height 30
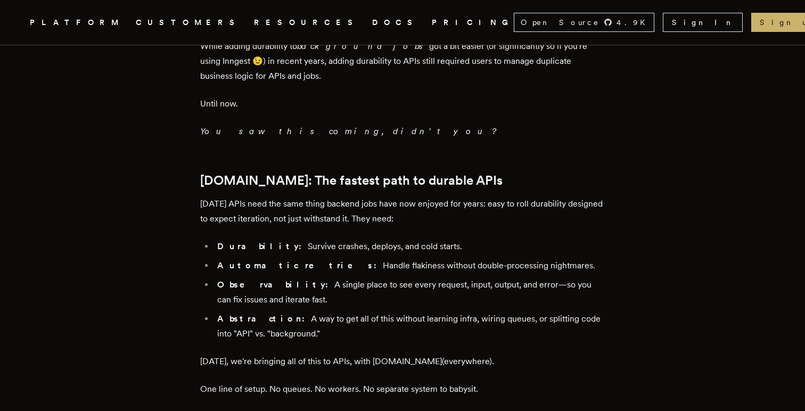
scroll to position [1799, 0]
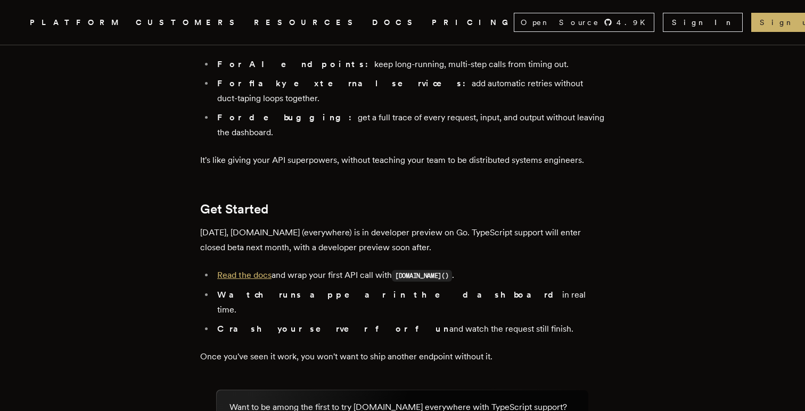
click at [262, 270] on link "Read the docs" at bounding box center [244, 275] width 54 height 10
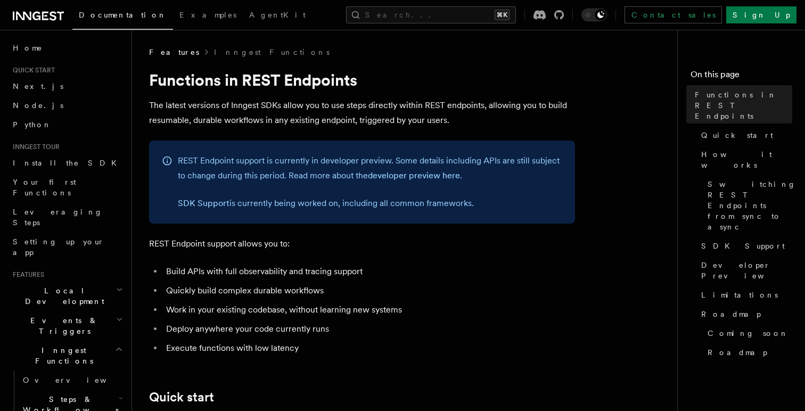
scroll to position [19, 0]
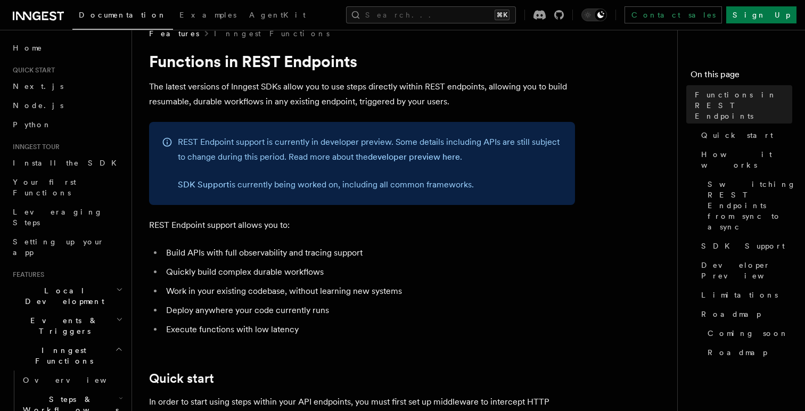
click at [342, 157] on p "REST Endpoint support is currently in developer preview. Some details including…" at bounding box center [370, 150] width 385 height 30
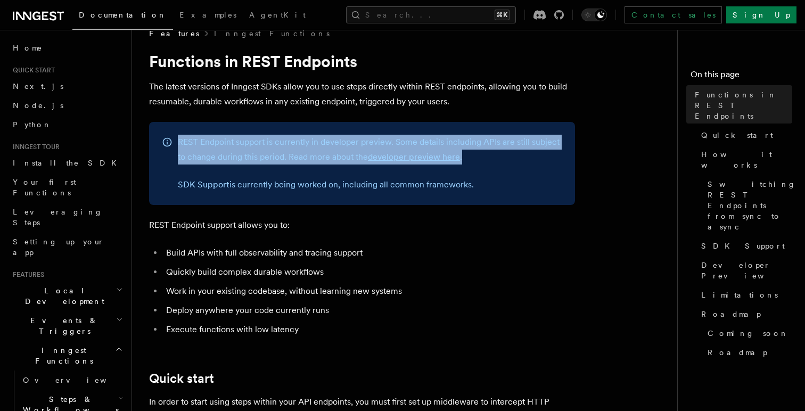
click at [342, 157] on p "REST Endpoint support is currently in developer preview. Some details including…" at bounding box center [370, 150] width 385 height 30
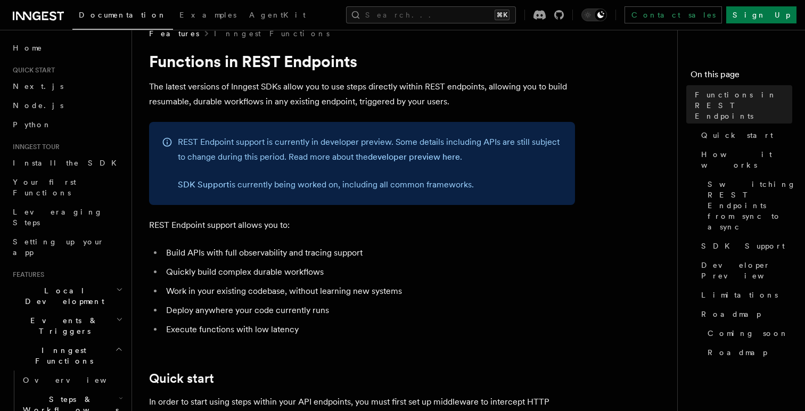
click at [349, 184] on p "SDK Support is currently being worked on, including all common frameworks." at bounding box center [370, 184] width 385 height 15
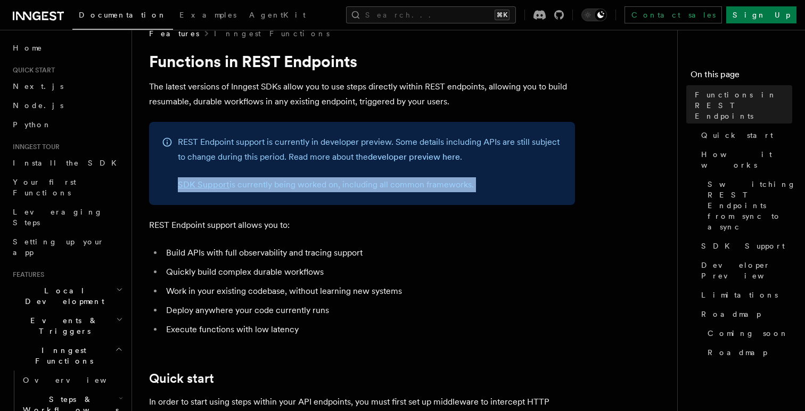
click at [349, 184] on p "SDK Support is currently being worked on, including all common frameworks." at bounding box center [370, 184] width 385 height 15
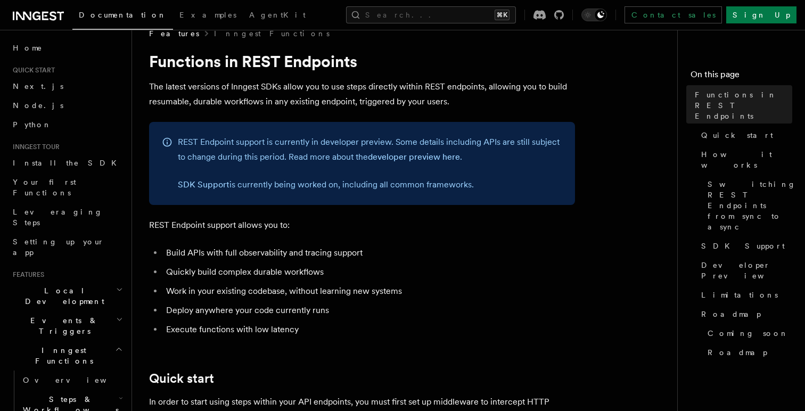
click at [374, 226] on p "REST Endpoint support allows you to:" at bounding box center [362, 225] width 426 height 15
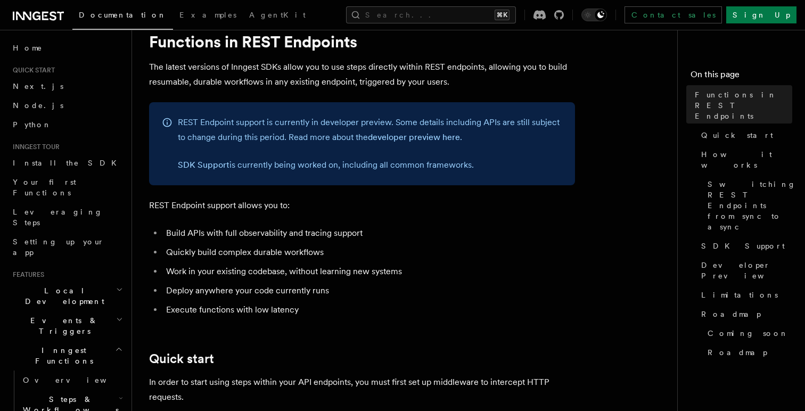
scroll to position [45, 0]
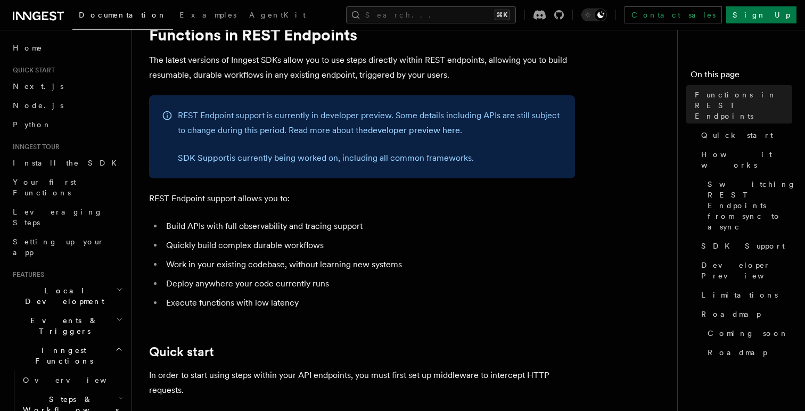
click at [264, 243] on li "Quickly build complex durable workflows" at bounding box center [369, 245] width 412 height 15
click at [267, 260] on li "Work in your existing codebase, without learning new systems" at bounding box center [369, 264] width 412 height 15
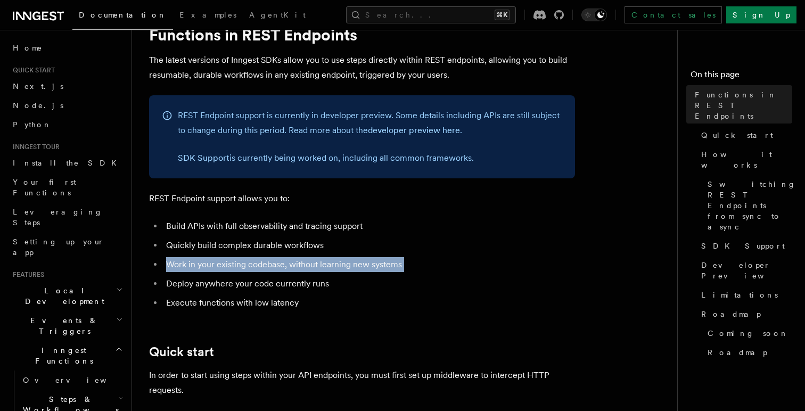
click at [267, 260] on li "Work in your existing codebase, without learning new systems" at bounding box center [369, 264] width 412 height 15
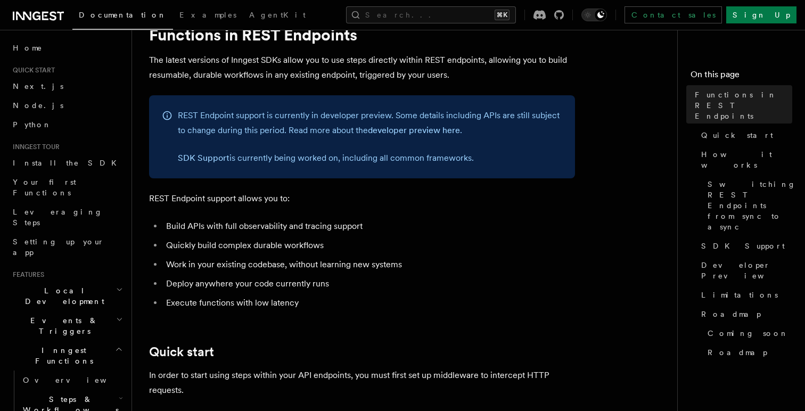
click at [333, 276] on li "Deploy anywhere your code currently runs" at bounding box center [369, 283] width 412 height 15
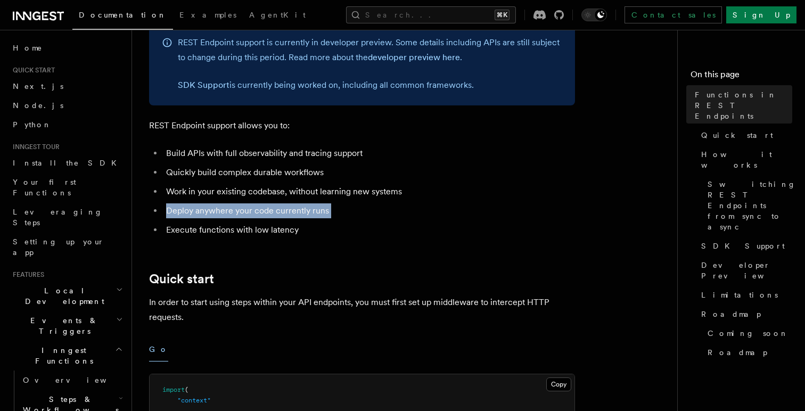
scroll to position [174, 0]
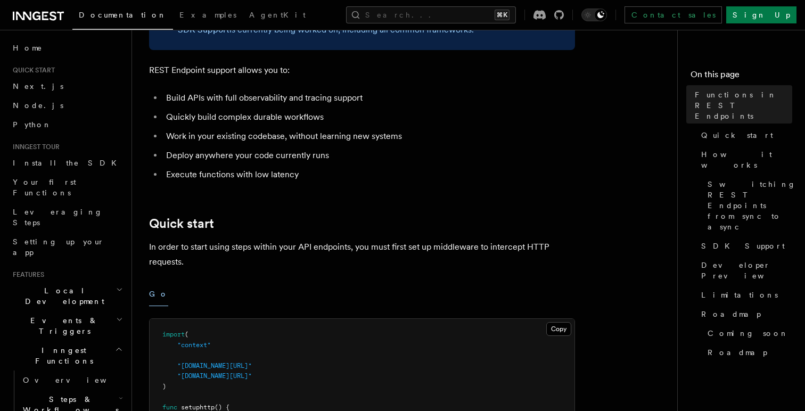
click at [348, 251] on p "In order to start using steps within your API endpoints, you must first set up …" at bounding box center [362, 255] width 426 height 30
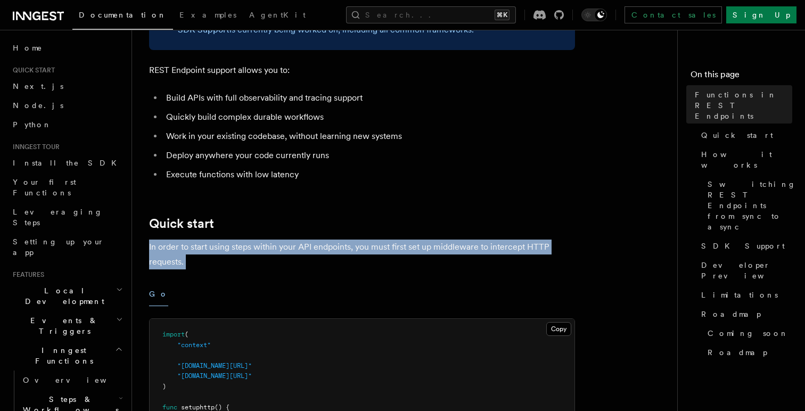
click at [348, 251] on p "In order to start using steps within your API endpoints, you must first set up …" at bounding box center [362, 255] width 426 height 30
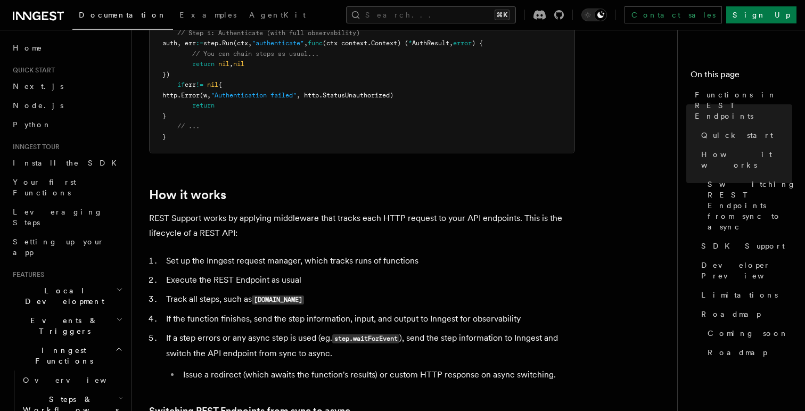
scroll to position [944, 0]
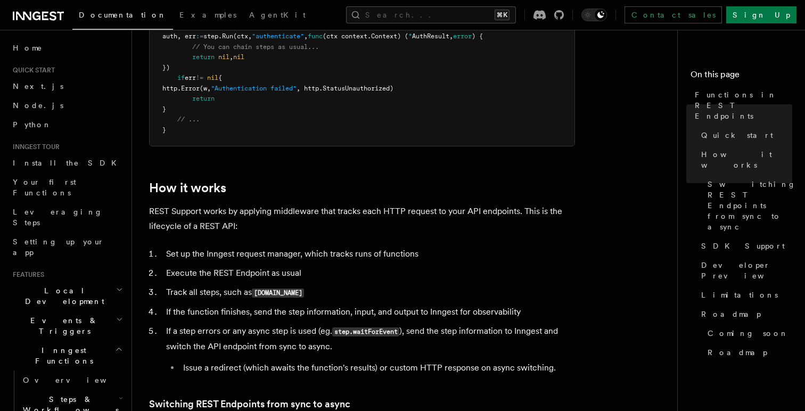
click at [297, 258] on li "Set up the Inngest request manager, which tracks runs of functions" at bounding box center [369, 254] width 412 height 15
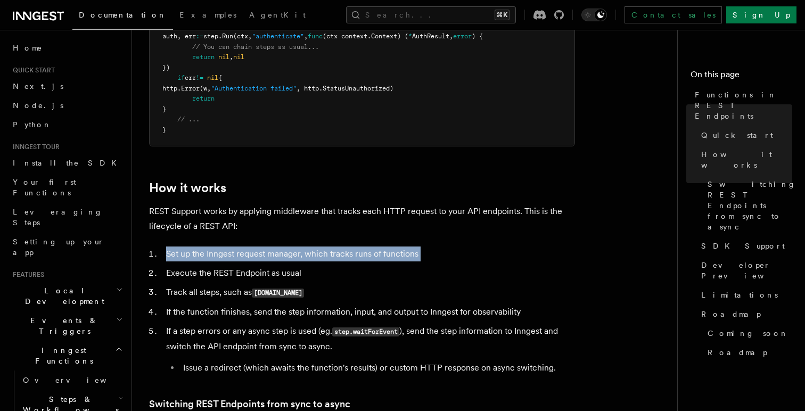
click at [297, 258] on li "Set up the Inngest request manager, which tracks runs of functions" at bounding box center [369, 254] width 412 height 15
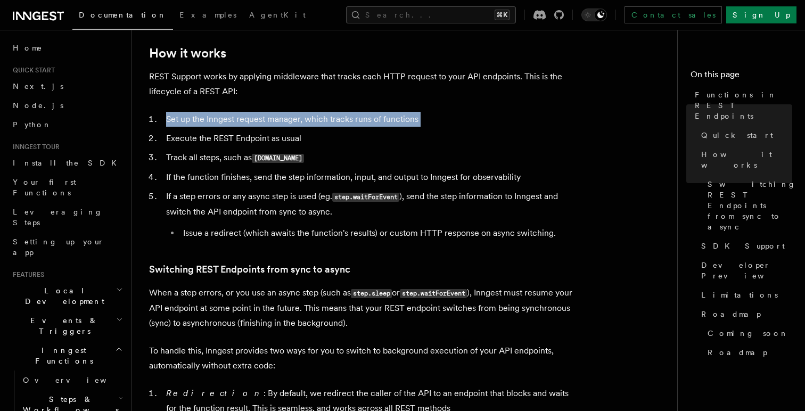
scroll to position [1102, 0]
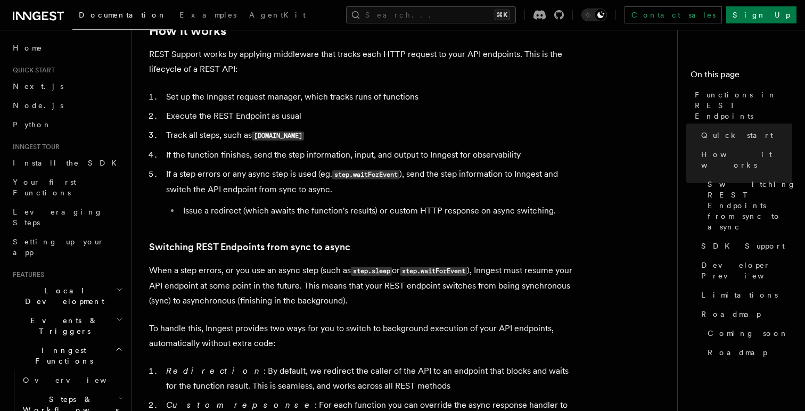
click at [239, 174] on li "If a step errors or any async step is used (eg. step.waitForEvent ), send the s…" at bounding box center [369, 193] width 412 height 52
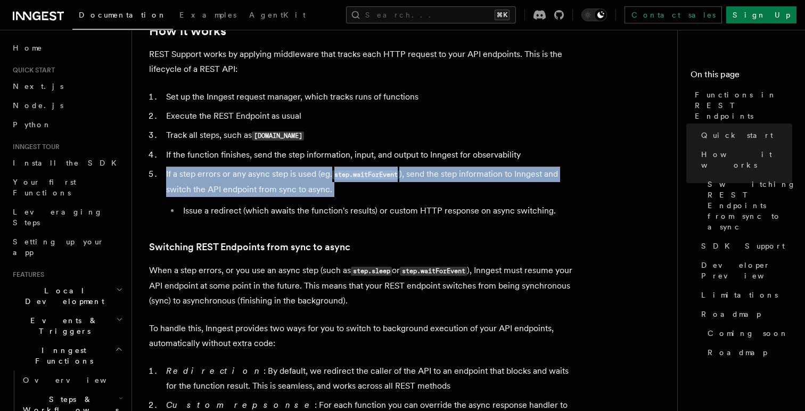
click at [239, 174] on li "If a step errors or any async step is used (eg. step.waitForEvent ), send the s…" at bounding box center [369, 193] width 412 height 52
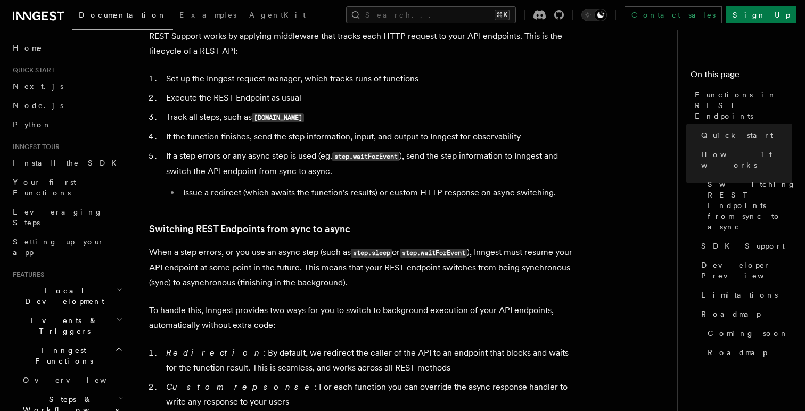
click at [215, 254] on p "When a step errors, or you use an async step (such as step.sleep or step.waitFo…" at bounding box center [362, 267] width 426 height 45
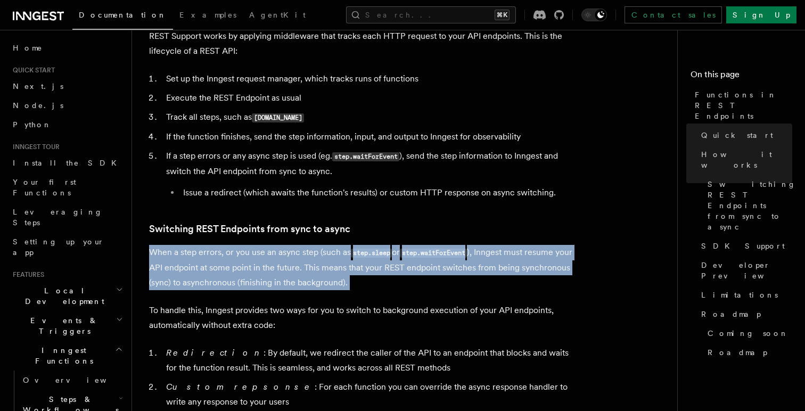
click at [215, 254] on p "When a step errors, or you use an async step (such as step.sleep or step.waitFo…" at bounding box center [362, 267] width 426 height 45
click at [220, 267] on p "When a step errors, or you use an async step (such as step.sleep or step.waitFo…" at bounding box center [362, 267] width 426 height 45
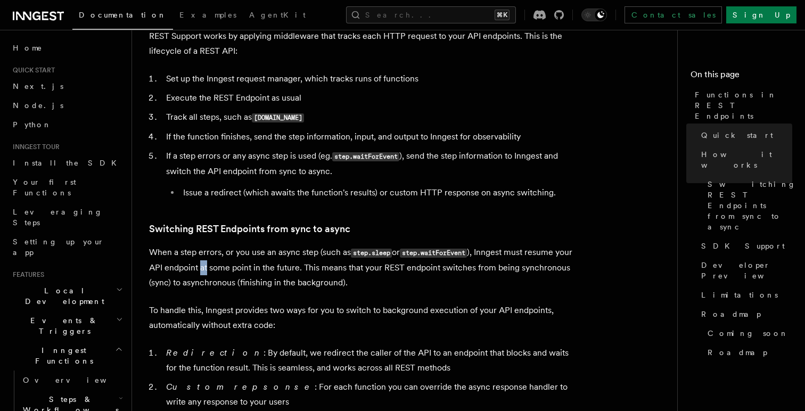
click at [220, 267] on p "When a step errors, or you use an async step (such as step.sleep or step.waitFo…" at bounding box center [362, 267] width 426 height 45
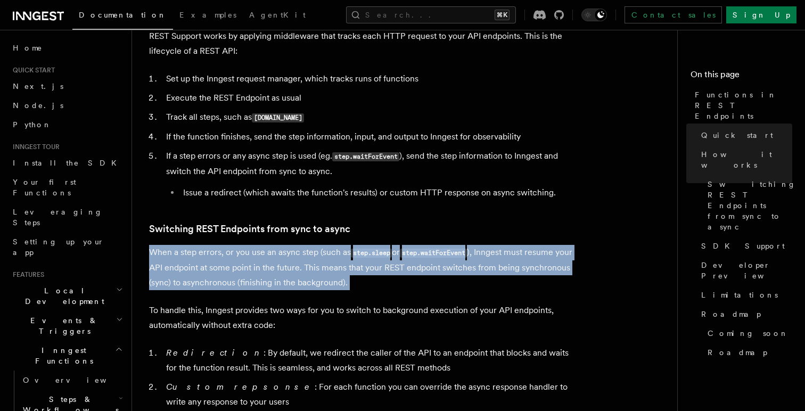
click at [220, 267] on p "When a step errors, or you use an async step (such as step.sleep or step.waitFo…" at bounding box center [362, 267] width 426 height 45
click at [210, 285] on p "When a step errors, or you use an async step (such as step.sleep or step.waitFo…" at bounding box center [362, 267] width 426 height 45
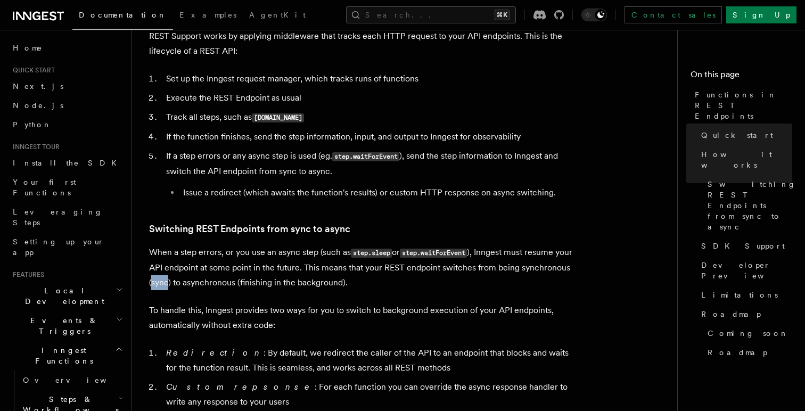
click at [210, 285] on p "When a step errors, or you use an async step (such as step.sleep or step.waitFo…" at bounding box center [362, 267] width 426 height 45
click at [250, 283] on p "When a step errors, or you use an async step (such as step.sleep or step.waitFo…" at bounding box center [362, 267] width 426 height 45
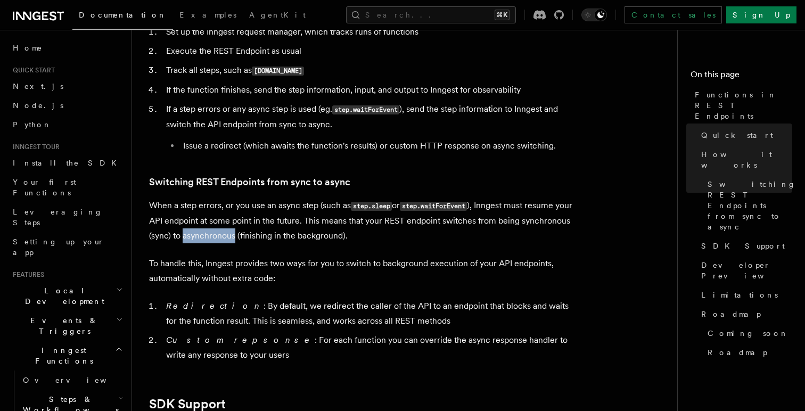
scroll to position [1169, 0]
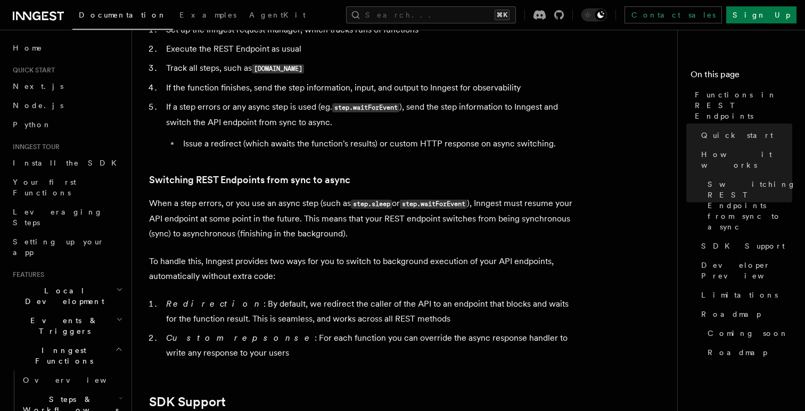
click at [217, 262] on p "To handle this, Inngest provides two ways for you to switch to background execu…" at bounding box center [362, 269] width 426 height 30
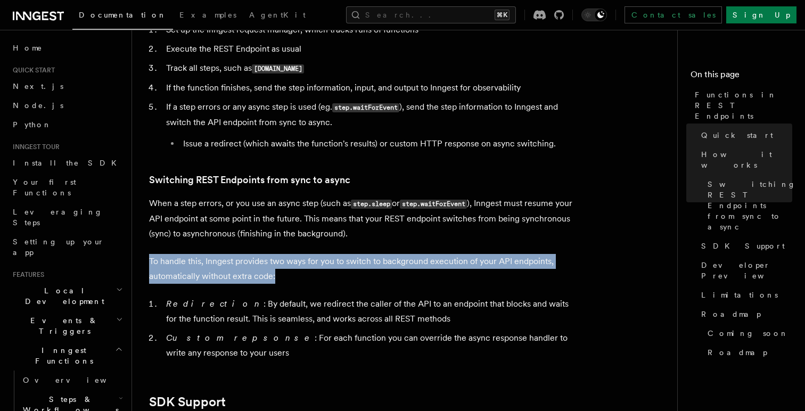
click at [217, 262] on p "To handle this, Inngest provides two ways for you to switch to background execu…" at bounding box center [362, 269] width 426 height 30
click at [216, 276] on p "To handle this, Inngest provides two ways for you to switch to background execu…" at bounding box center [362, 269] width 426 height 30
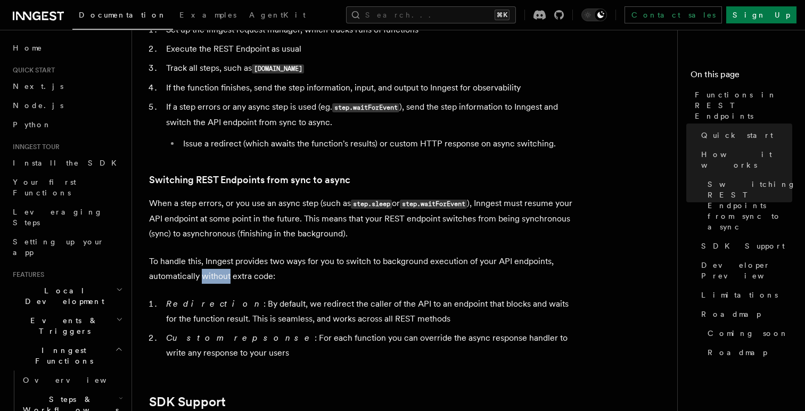
click at [216, 276] on p "To handle this, Inngest provides two ways for you to switch to background execu…" at bounding box center [362, 269] width 426 height 30
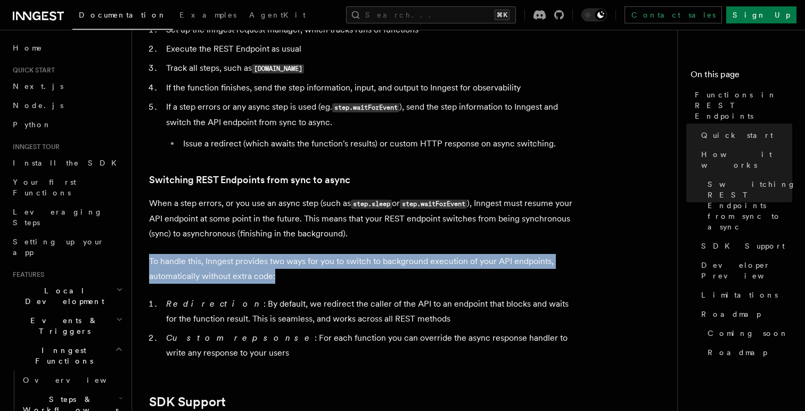
click at [216, 276] on p "To handle this, Inngest provides two ways for you to switch to background execu…" at bounding box center [362, 269] width 426 height 30
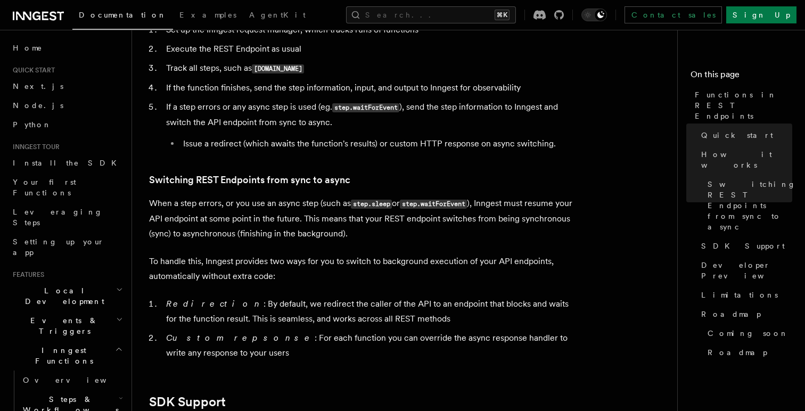
click at [241, 304] on li "Redirection : By default, we redirect the caller of the API to an endpoint that…" at bounding box center [369, 312] width 412 height 30
click at [238, 321] on li "Redirection : By default, we redirect the caller of the API to an endpoint that…" at bounding box center [369, 312] width 412 height 30
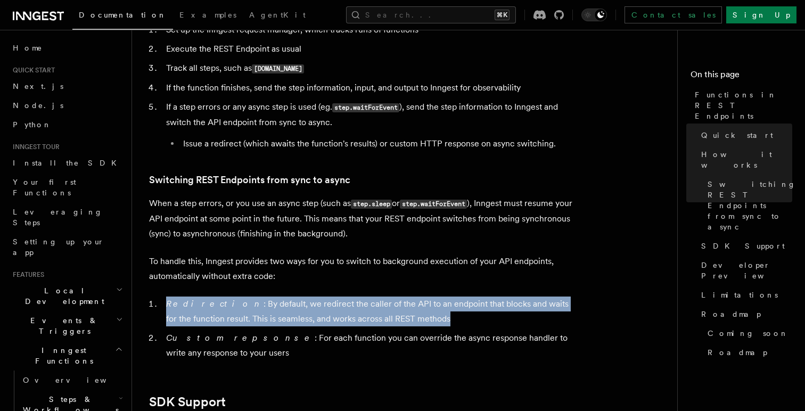
click at [238, 321] on li "Redirection : By default, we redirect the caller of the API to an endpoint that…" at bounding box center [369, 312] width 412 height 30
click at [268, 319] on li "Redirection : By default, we redirect the caller of the API to an endpoint that…" at bounding box center [369, 312] width 412 height 30
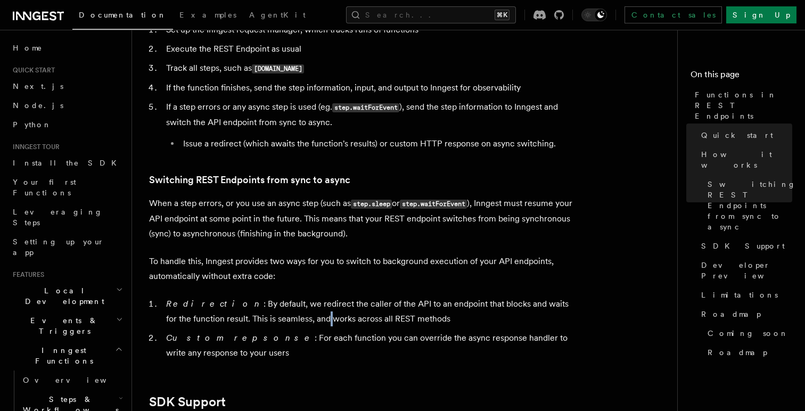
click at [268, 319] on li "Redirection : By default, we redirect the caller of the API to an endpoint that…" at bounding box center [369, 312] width 412 height 30
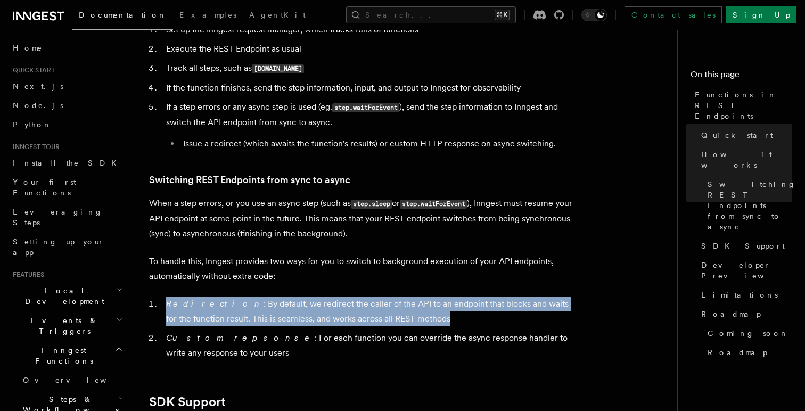
click at [268, 319] on li "Redirection : By default, we redirect the caller of the API to an endpoint that…" at bounding box center [369, 312] width 412 height 30
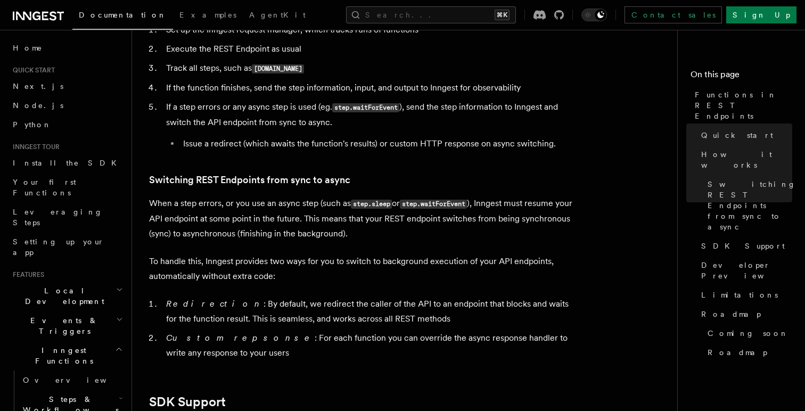
click at [243, 338] on li "Custom repsonse : For each function you can override the async response handler…" at bounding box center [369, 346] width 412 height 30
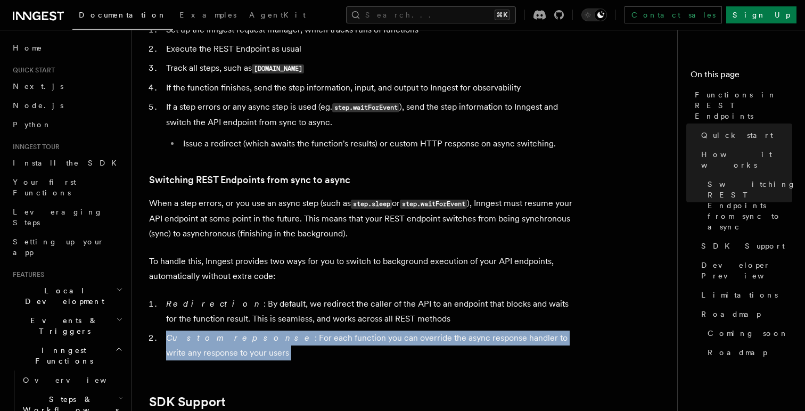
click at [243, 338] on li "Custom repsonse : For each function you can override the async response handler…" at bounding box center [369, 346] width 412 height 30
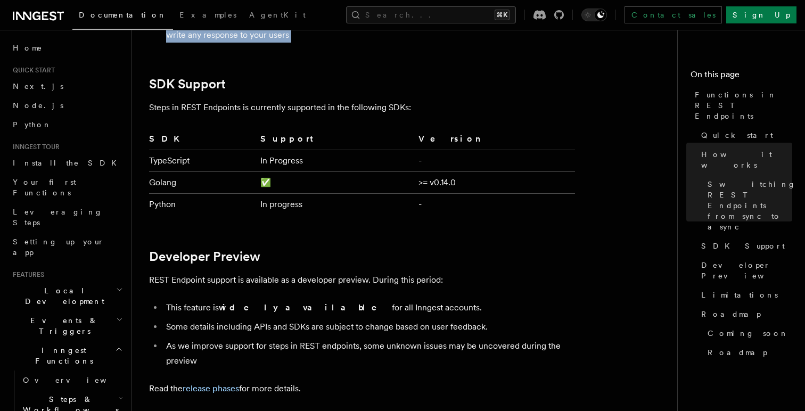
scroll to position [1508, 0]
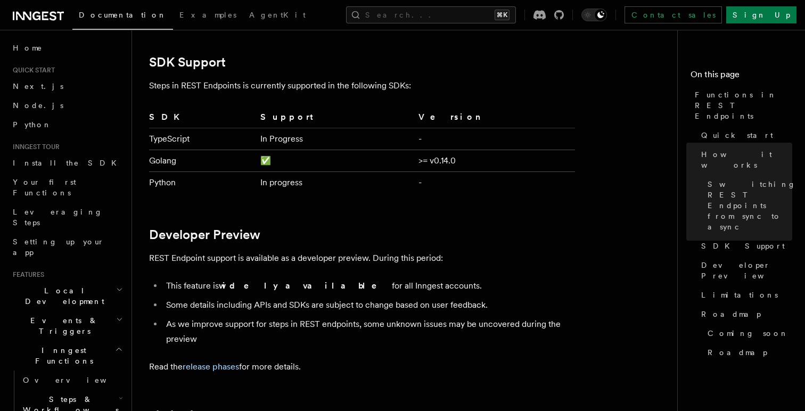
click at [240, 286] on strong "widely available" at bounding box center [305, 286] width 173 height 10
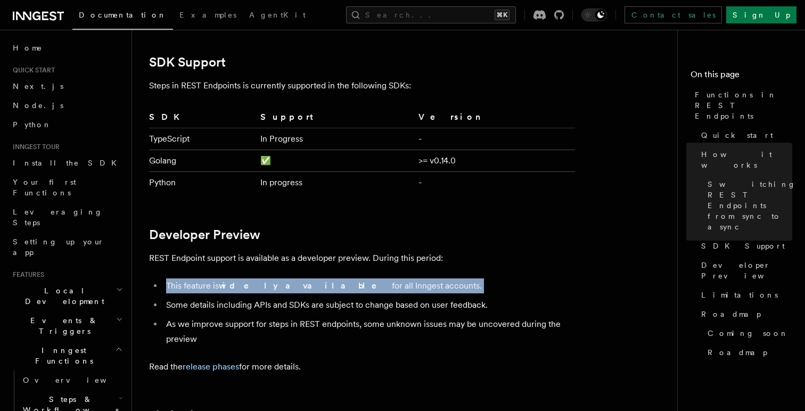
click at [240, 286] on strong "widely available" at bounding box center [305, 286] width 173 height 10
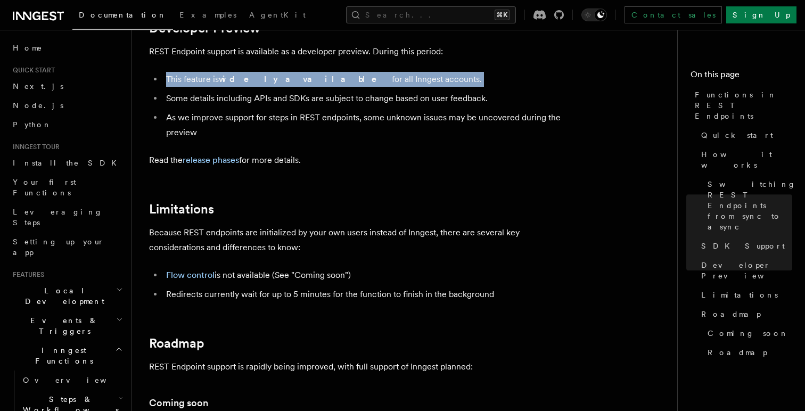
scroll to position [1723, 0]
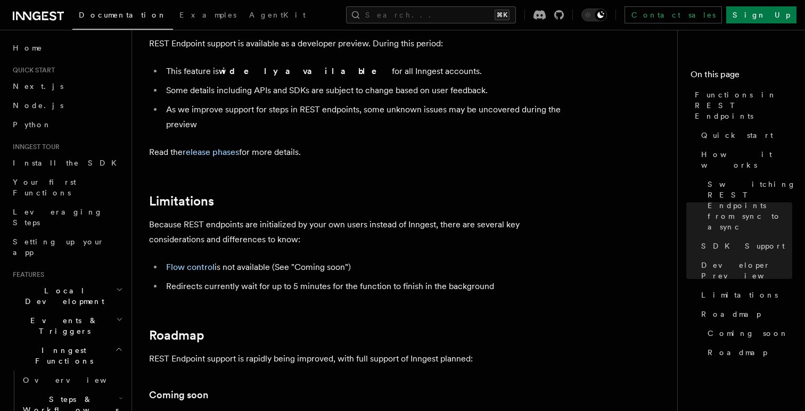
click at [222, 288] on li "Redirects currently wait for up to 5 minutes for the function to finish in the …" at bounding box center [369, 286] width 412 height 15
click at [345, 288] on li "Redirects currently wait for up to 5 minutes for the function to finish in the …" at bounding box center [369, 286] width 412 height 15
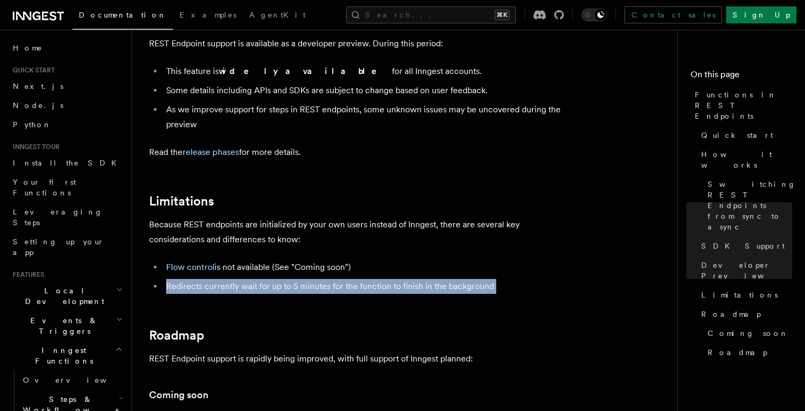
click at [345, 288] on li "Redirects currently wait for up to 5 minutes for the function to finish in the …" at bounding box center [369, 286] width 412 height 15
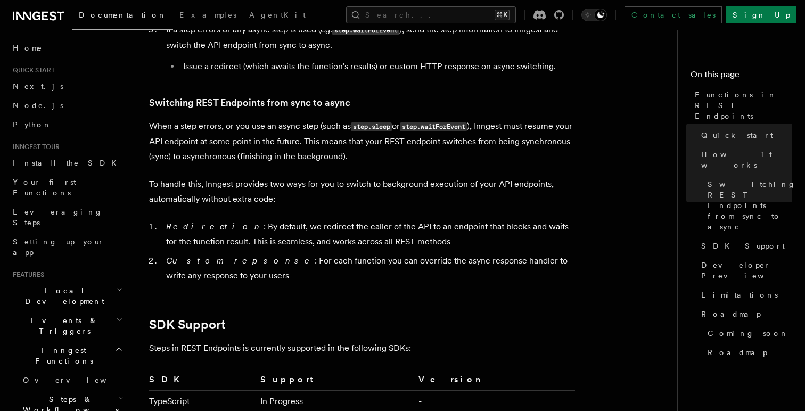
scroll to position [1244, 0]
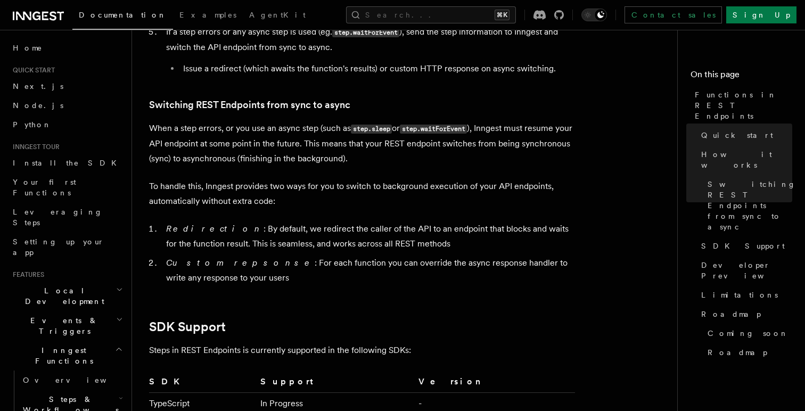
click at [235, 229] on li "Redirection : By default, we redirect the caller of the API to an endpoint that…" at bounding box center [369, 237] width 412 height 30
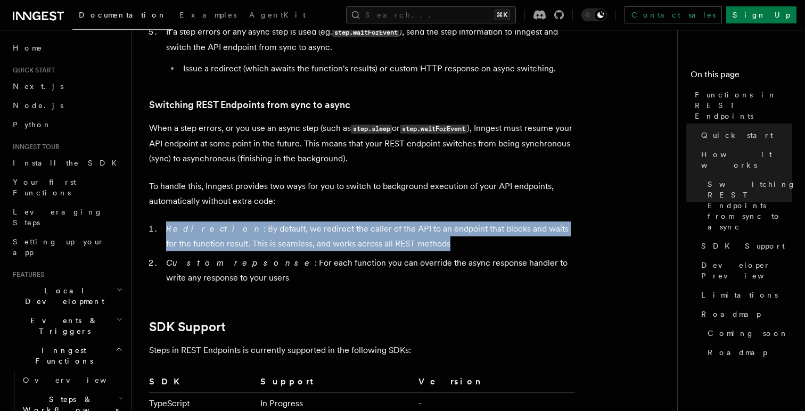
click at [235, 229] on li "Redirection : By default, we redirect the caller of the API to an endpoint that…" at bounding box center [369, 237] width 412 height 30
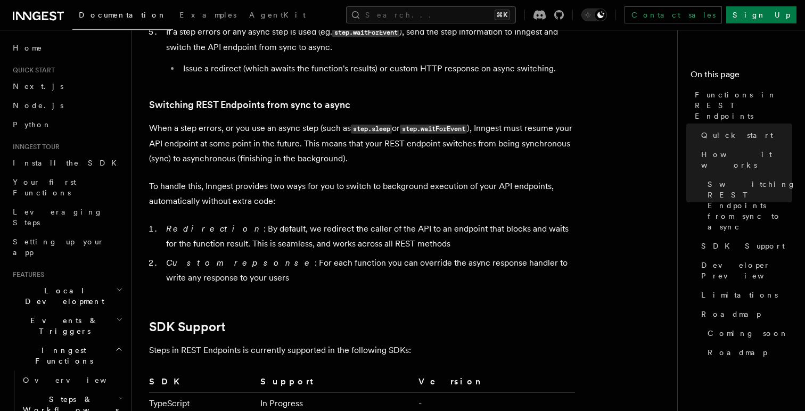
click at [327, 229] on li "Redirection : By default, we redirect the caller of the API to an endpoint that…" at bounding box center [369, 237] width 412 height 30
click at [227, 243] on li "Redirection : By default, we redirect the caller of the API to an endpoint that…" at bounding box center [369, 237] width 412 height 30
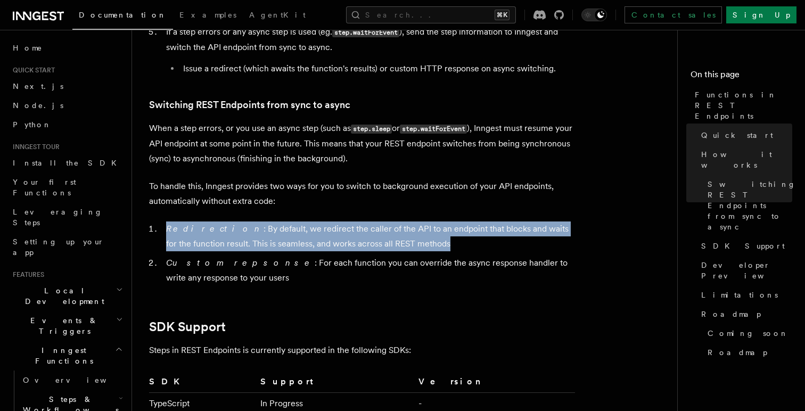
click at [227, 243] on li "Redirection : By default, we redirect the caller of the API to an endpoint that…" at bounding box center [369, 237] width 412 height 30
click at [251, 243] on li "Redirection : By default, we redirect the caller of the API to an endpoint that…" at bounding box center [369, 237] width 412 height 30
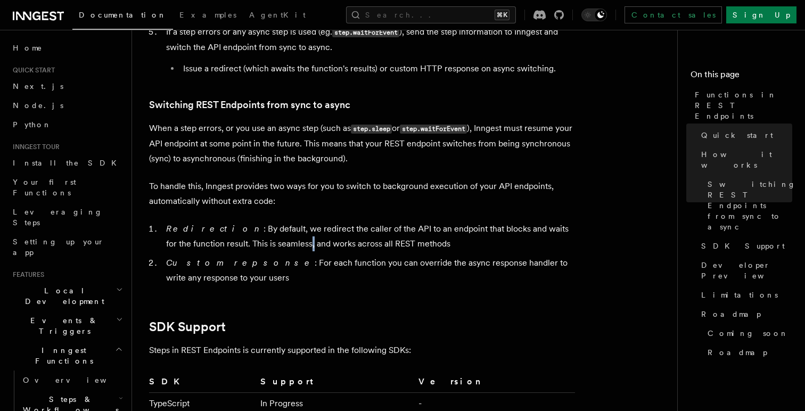
click at [251, 243] on li "Redirection : By default, we redirect the caller of the API to an endpoint that…" at bounding box center [369, 237] width 412 height 30
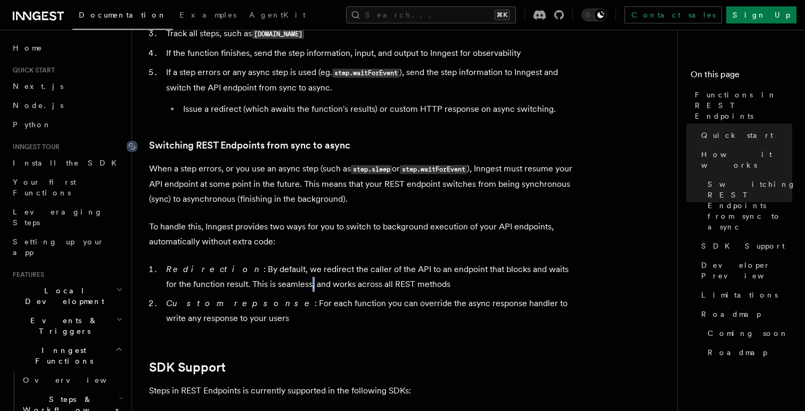
click at [134, 146] on icon at bounding box center [132, 146] width 11 height 11
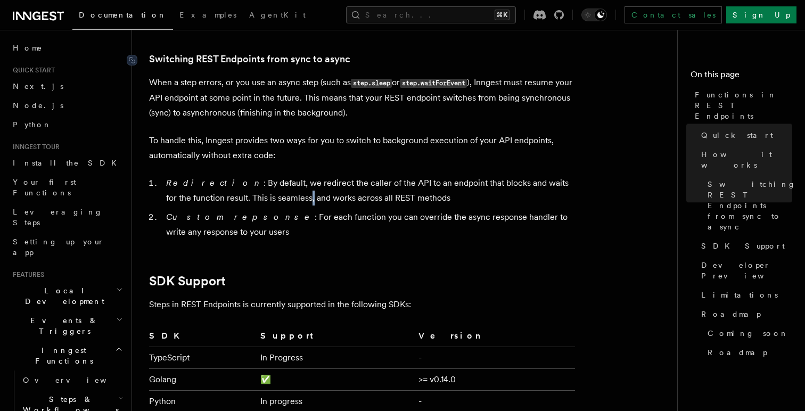
scroll to position [1291, 0]
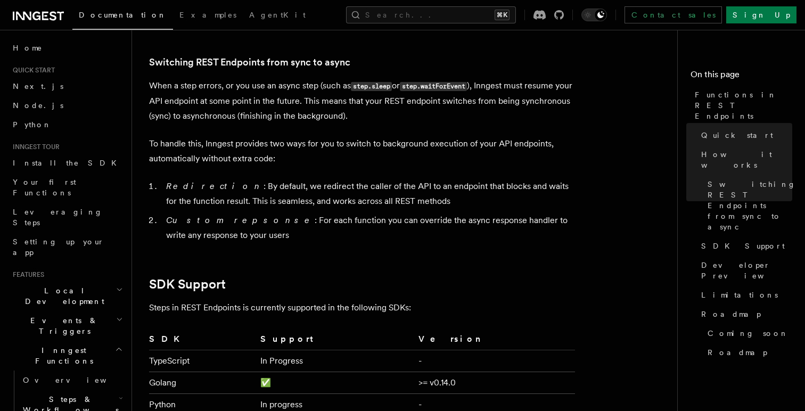
scroll to position [1291, 0]
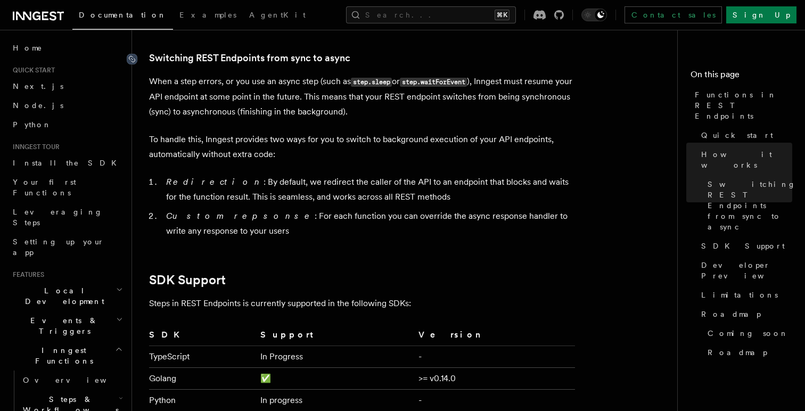
click at [133, 59] on icon at bounding box center [132, 59] width 11 height 11
click at [263, 219] on li "Custom repsonse : For each function you can override the async response handler…" at bounding box center [369, 224] width 412 height 30
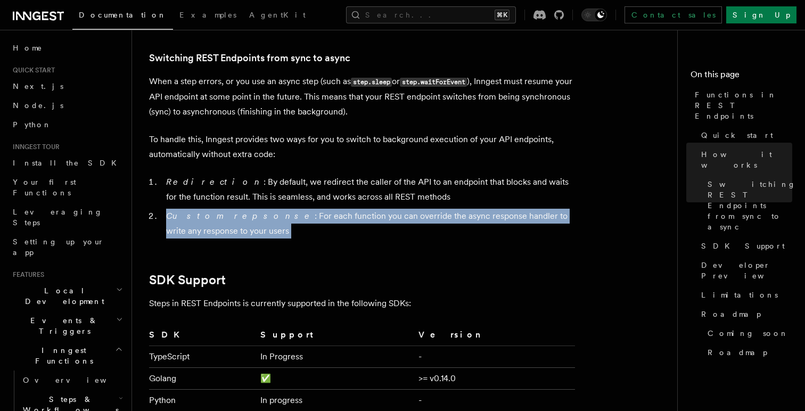
click at [263, 219] on li "Custom repsonse : For each function you can override the async response handler…" at bounding box center [369, 224] width 412 height 30
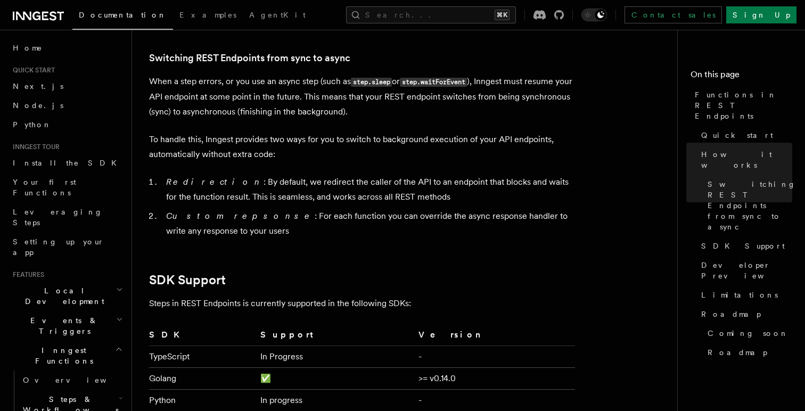
click at [261, 236] on li "Custom repsonse : For each function you can override the async response handler…" at bounding box center [369, 224] width 412 height 30
click at [295, 194] on li "Redirection : By default, we redirect the caller of the API to an endpoint that…" at bounding box center [369, 190] width 412 height 30
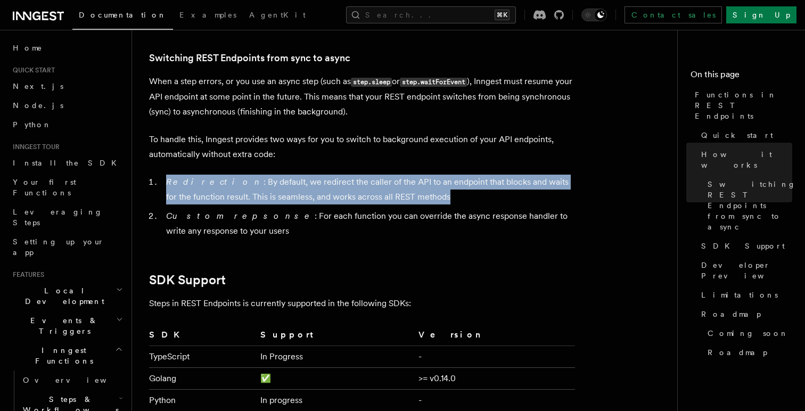
click at [295, 194] on li "Redirection : By default, we redirect the caller of the API to an endpoint that…" at bounding box center [369, 190] width 412 height 30
click at [298, 199] on li "Redirection : By default, we redirect the caller of the API to an endpoint that…" at bounding box center [369, 190] width 412 height 30
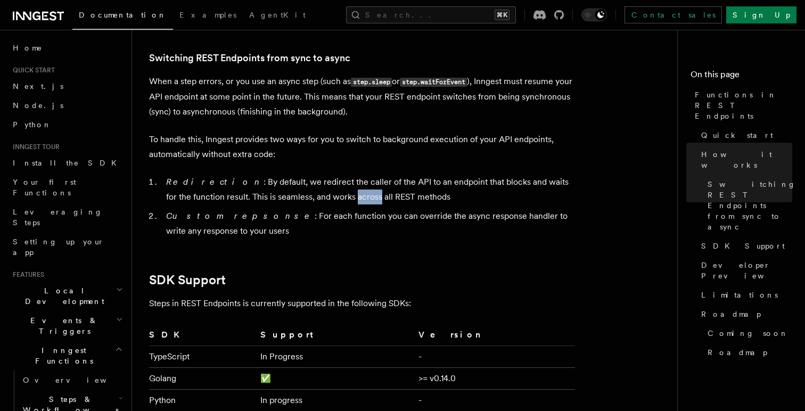
click at [298, 199] on li "Redirection : By default, we redirect the caller of the API to an endpoint that…" at bounding box center [369, 190] width 412 height 30
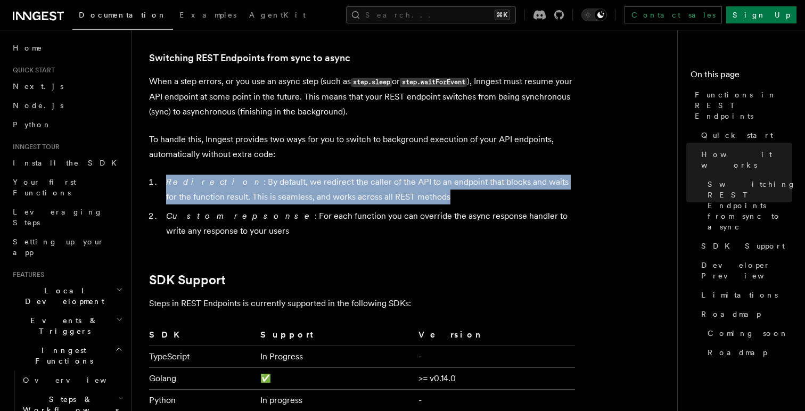
click at [298, 199] on li "Redirection : By default, we redirect the caller of the API to an endpoint that…" at bounding box center [369, 190] width 412 height 30
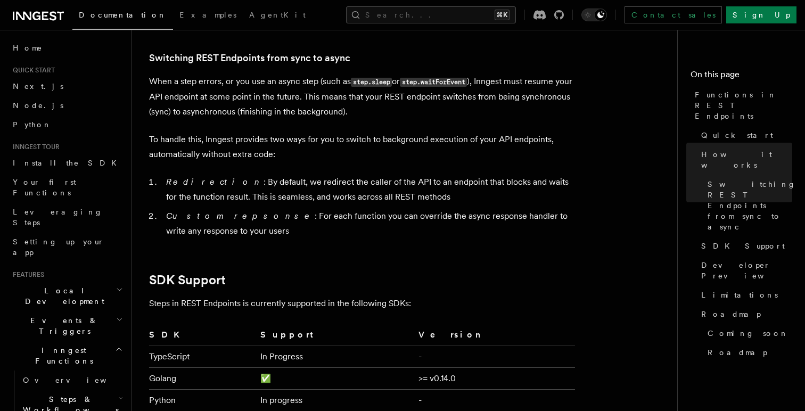
click at [301, 221] on li "Custom repsonse : For each function you can override the async response handler…" at bounding box center [369, 224] width 412 height 30
click at [301, 214] on li "Custom repsonse : For each function you can override the async response handler…" at bounding box center [369, 224] width 412 height 30
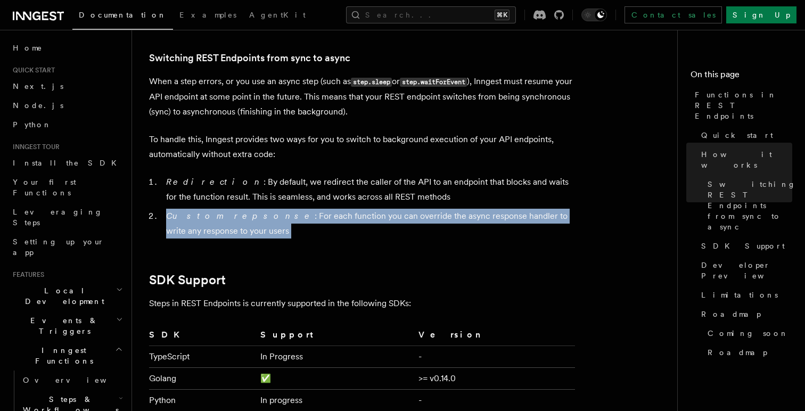
click at [301, 214] on li "Custom repsonse : For each function you can override the async response handler…" at bounding box center [369, 224] width 412 height 30
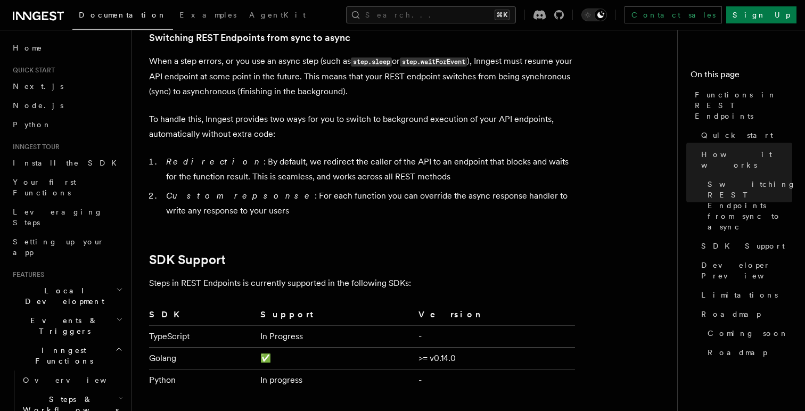
scroll to position [1289, 0]
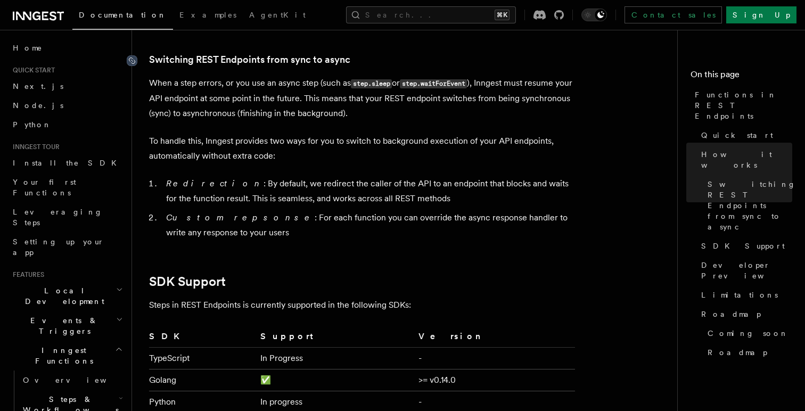
click at [133, 60] on icon at bounding box center [132, 60] width 11 height 11
